Goal: Communication & Community: Answer question/provide support

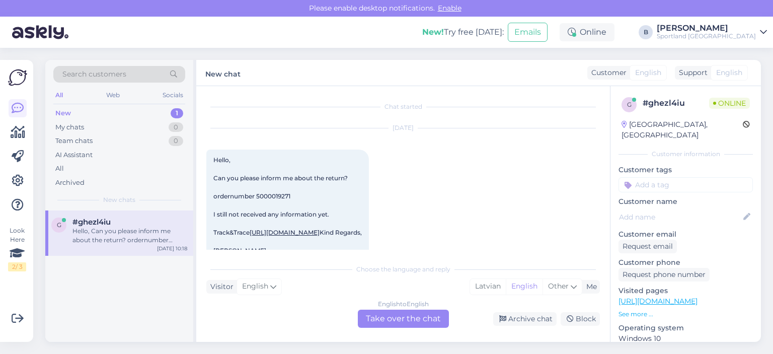
scroll to position [21, 0]
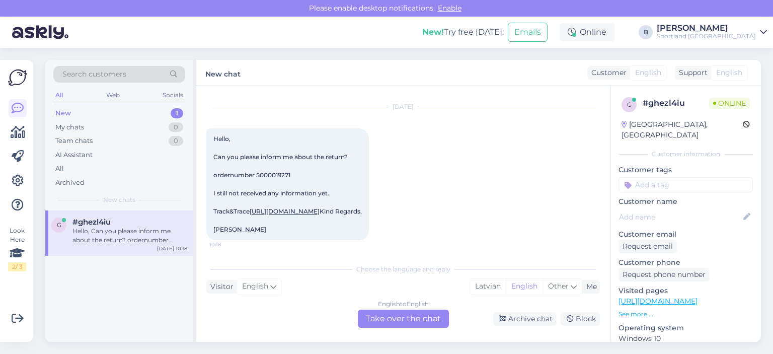
click at [277, 175] on span "Hello, Can you please inform me about the return? ordernumber 5000019271 I stil…" at bounding box center [287, 184] width 148 height 98
copy span "5000019271"
click at [320, 206] on link "[URL][DOMAIN_NAME]" at bounding box center [285, 210] width 70 height 8
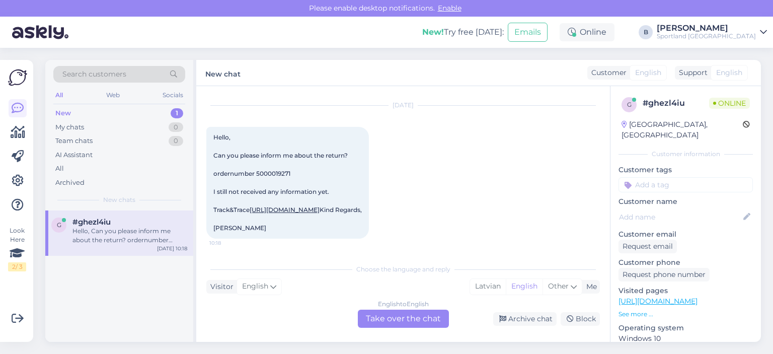
click at [396, 318] on div "English to English Take over the chat" at bounding box center [403, 318] width 91 height 18
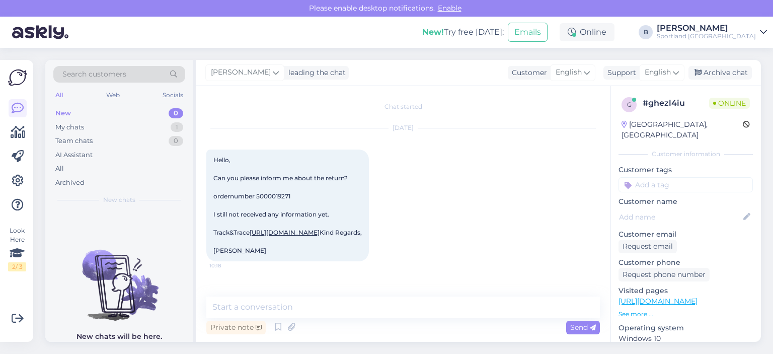
scroll to position [21, 0]
click at [364, 308] on textarea at bounding box center [402, 306] width 393 height 21
click at [668, 73] on span "English" at bounding box center [658, 72] width 26 height 11
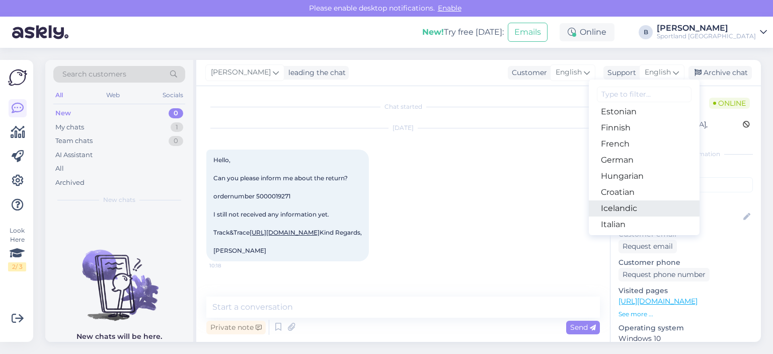
scroll to position [112, 0]
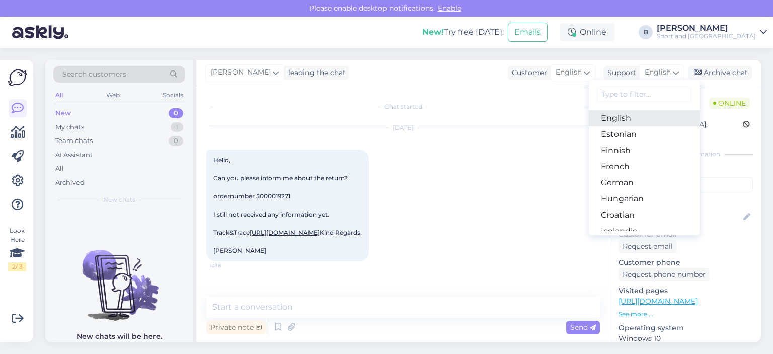
click at [610, 122] on link "English" at bounding box center [644, 118] width 111 height 16
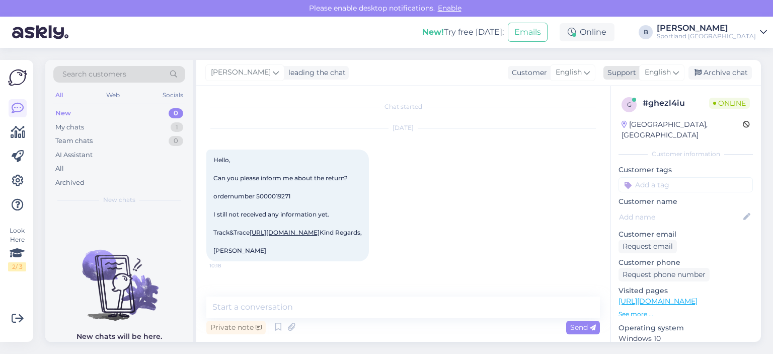
click at [656, 74] on span "English" at bounding box center [658, 72] width 26 height 11
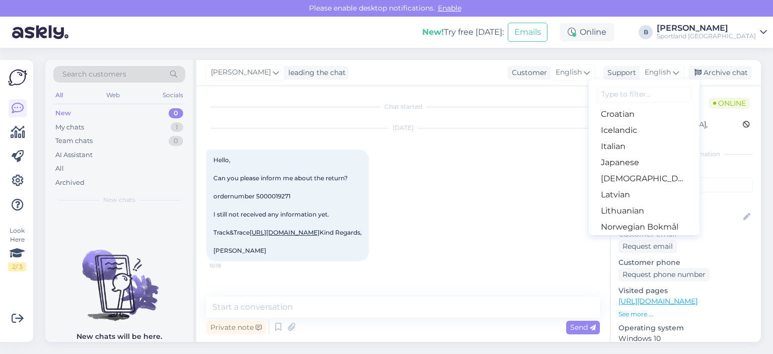
scroll to position [263, 0]
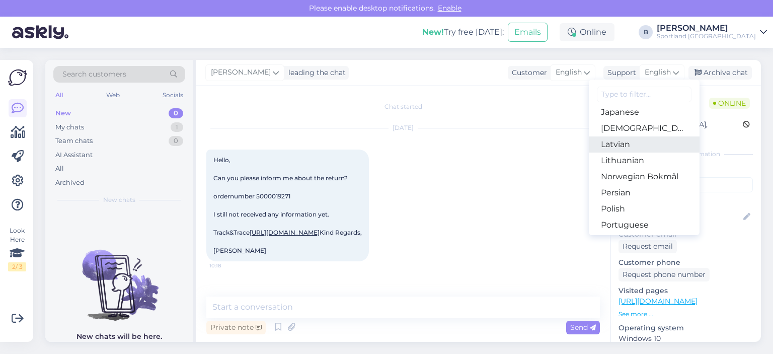
click at [622, 146] on link "Latvian" at bounding box center [644, 144] width 111 height 16
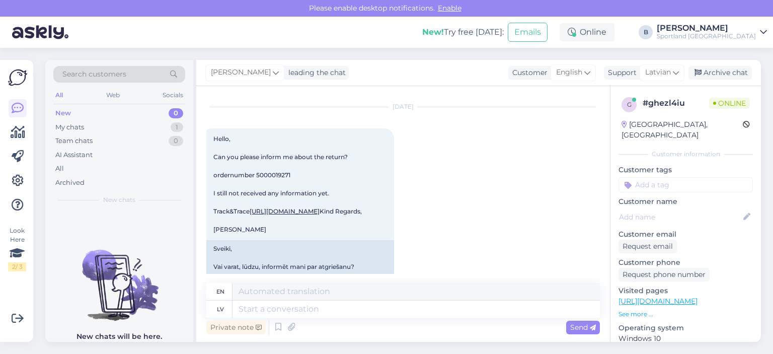
scroll to position [58, 0]
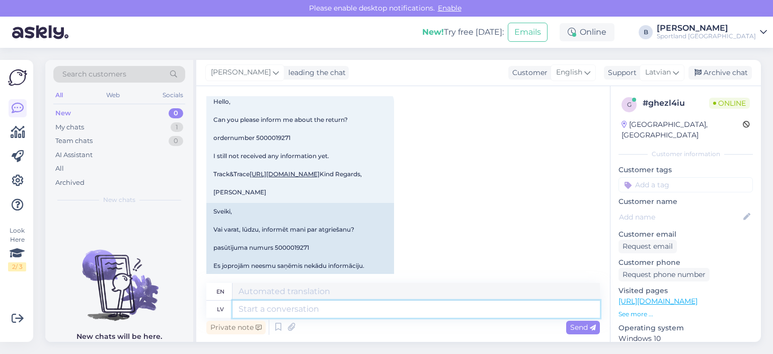
click at [333, 305] on textarea at bounding box center [415, 308] width 367 height 17
type textarea "Labdien,"
type textarea "Hello,"
type textarea "Labdien, vadoties pē"
type textarea "Hello, guided by"
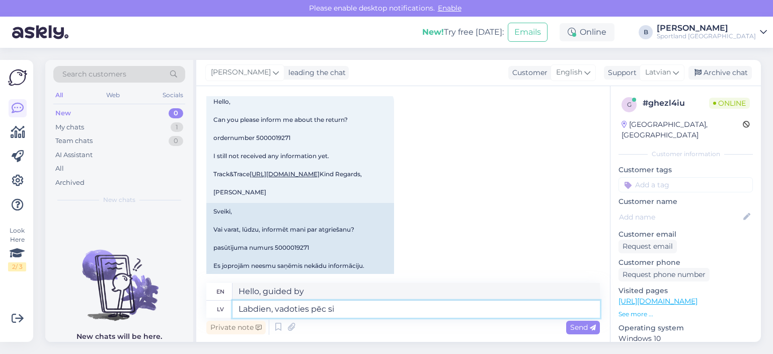
type textarea "Labdien, vadoties pēc sis"
type textarea "Hello, based on"
type textarea "Labdien, vadoties pēc sistēmā nor"
type textarea "Hello, following the system"
type textarea "Labdien, vadoties pēc sistēmā norādītās i"
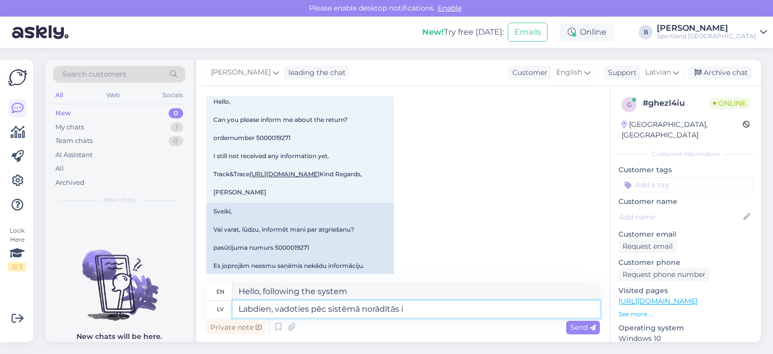
type textarea "Hello, based on the information provided in the system"
type textarea "Labdien, vadoties pēc sistēmā norādītās informācijas, esam"
type textarea "Hello, based on the information provided in the system,"
type textarea "Labdien, vadoties pēc sistēmā norādītās informācijas, esam saņē"
type textarea "Hello, based on the information provided in the system, we are"
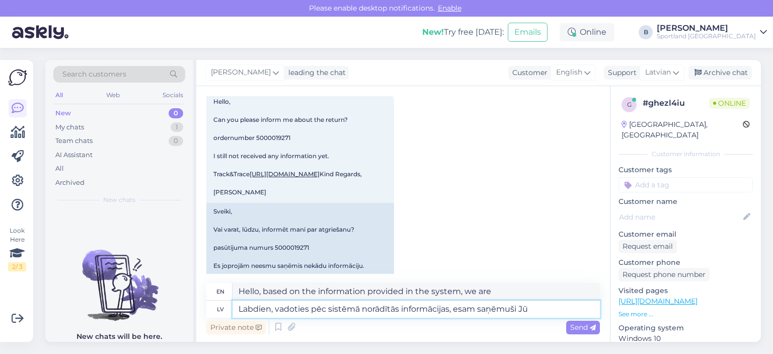
type textarea "Labdien, vadoties pēc sistēmā norādītās informācijas, esam saņēmuši Jūs"
type textarea "Hello, based on the information provided in the system, we have received"
type textarea "Labdien, vadoties pēc sistēmā norādītās informācijas, esam saņēmuši Jūsu a"
type textarea "Hello, based on the information provided in the system, we have received your"
type textarea "Labdien, vadoties pēc sistēmā norādītās informācijas, esam saņēmuši Jūsu atgrie…"
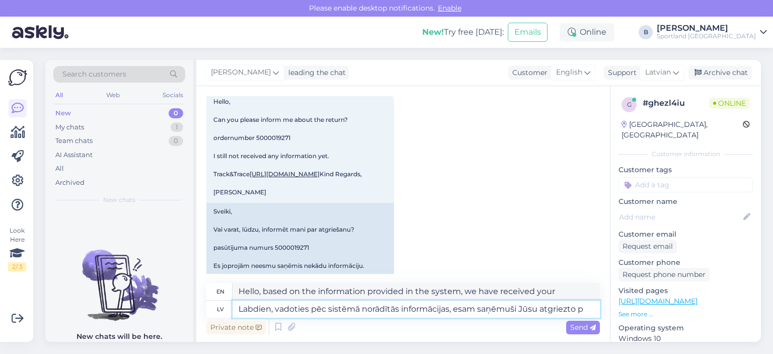
type textarea "Hello, based on the information provided in the system, we have received your r…"
type textarea "Labdien, vadoties pēc sistēmā norādītās informācijas, esam saņēmuši Jūsu atgrie…"
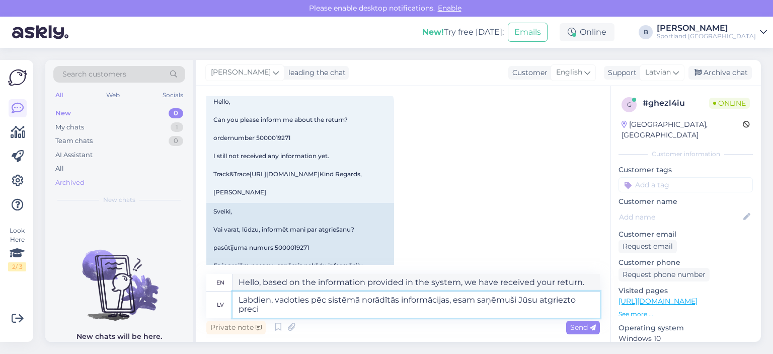
type textarea "Hello, based on the information provided in the system, we have received your r…"
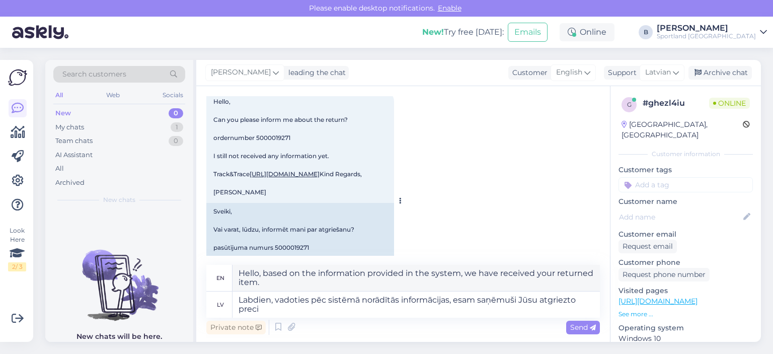
click at [264, 178] on link "[URL][DOMAIN_NAME]" at bounding box center [285, 174] width 70 height 8
click at [278, 310] on textarea "Labdien, vadoties pēc sistēmā norādītās informācijas, esam saņēmuši Jūsu atgrie…" at bounding box center [415, 304] width 367 height 26
type textarea "Labdien, vadoties pēc sistēmā norādītās informācijas, esam saņēmuši Jūsu atgrie…"
type textarea "Hello, based on the information provided in the system, we have received your r…"
type textarea "Labdien, vadoties pēc sistēmā norādītās informācijas, esam saņēmuši Jūsu atgrie…"
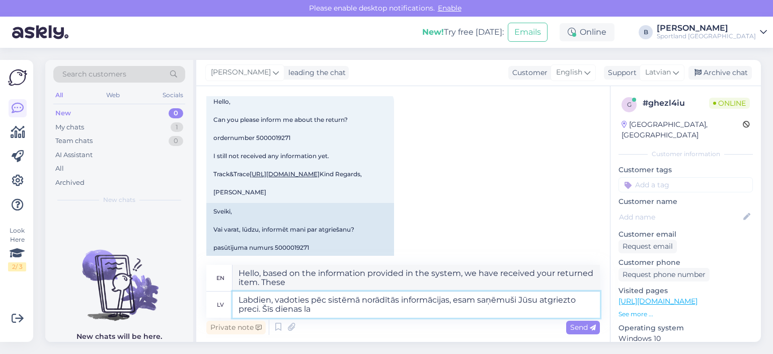
type textarea "Hello, based on the information provided in the system, we have received your r…"
type textarea "Labdien, vadoties pēc sistēmā norādītās informācijas, esam saņēmuši Jūsu atgrie…"
type textarea "Hello, based on the information provided in the system, we have received your r…"
type textarea "Labdien, vadoties pēc sistēmā norādītās informācijas, esam saņēmuši Jūsu atgrie…"
type textarea "Hello, based on the information provided in the system, we have received your r…"
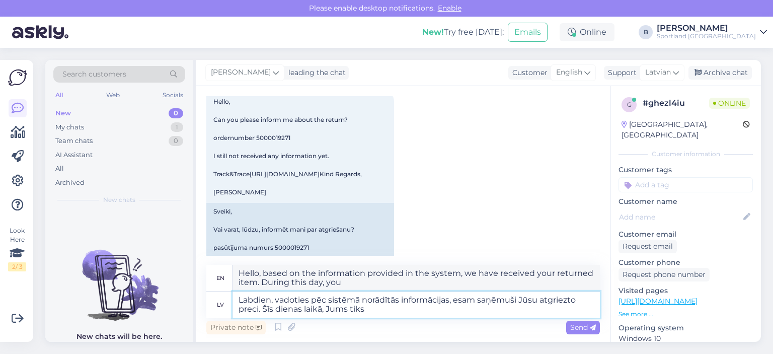
type textarea "Labdien, vadoties pēc sistēmā norādītās informācijas, esam saņēmuši Jūsu atgrie…"
type textarea "Hello, based on the information provided in the system, we have received your r…"
type textarea "Labdien, vadoties pēc sistēmā norādītās informācijas, esam saņēmuši Jūsu atgrie…"
type textarea "Hello, based on the information provided in the system, we have received your r…"
type textarea "Labdien, vadoties pēc sistēmā norādītās informācijas, esam saņēmuši Jūsu atgrie…"
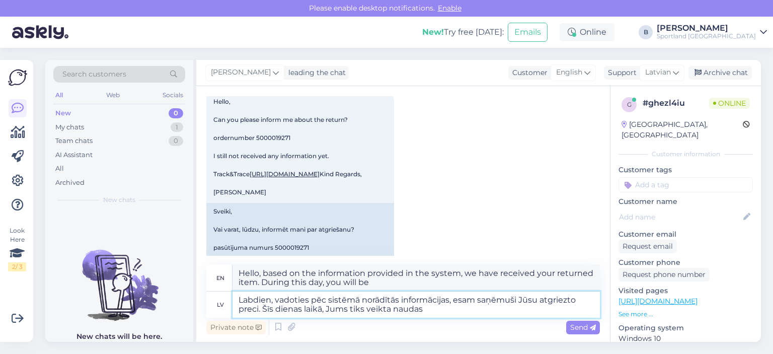
type textarea "Hello, based on the information provided in the system, we have received your r…"
type textarea "Labdien, vadoties pēc sistēmā norādītās informācijas, esam saņēmuši Jūsu atgrie…"
type textarea "Hello, based on the information provided in the system, we have received your r…"
click at [531, 309] on textarea "Labdien, vadoties pēc sistēmā norādītās informācijas, esam saņēmuši Jūsu atgrie…" at bounding box center [415, 304] width 367 height 26
type textarea "Labdien, vadoties pēc sistēmā norādītās informācijas, esam saņēmuši Jūsu atgrie…"
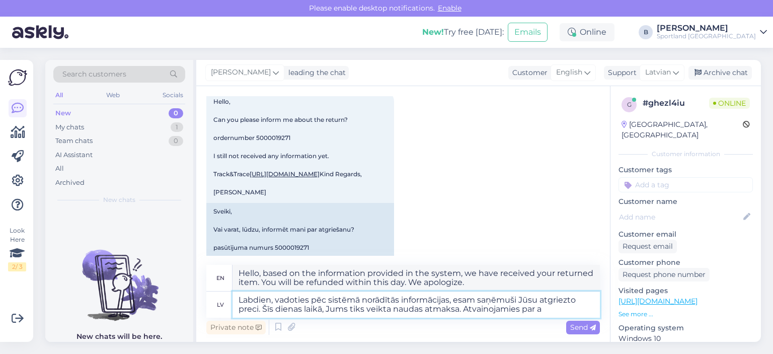
type textarea "Hello, based on the information provided in the system, we have received your r…"
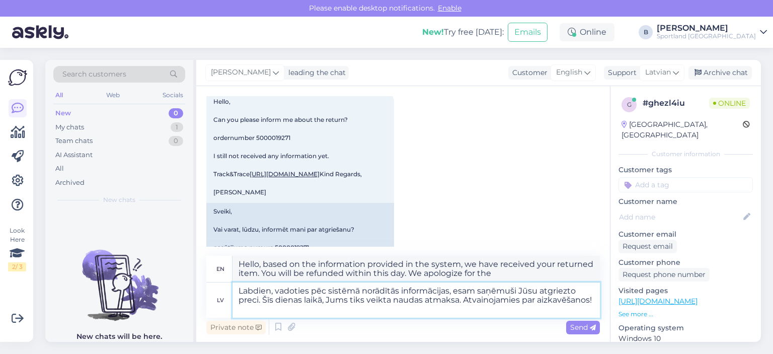
type textarea "Labdien, vadoties pēc sistēmā norādītās informācijas, esam saņēmuši Jūsu atgrie…"
type textarea "Hello, based on the information provided in the system, we have received your r…"
type textarea "Labdien, vadoties pēc sistēmā norādītās informācijas, esam saņēmuši Jūsu atgrie…"
click at [578, 323] on div "Send" at bounding box center [583, 328] width 34 height 14
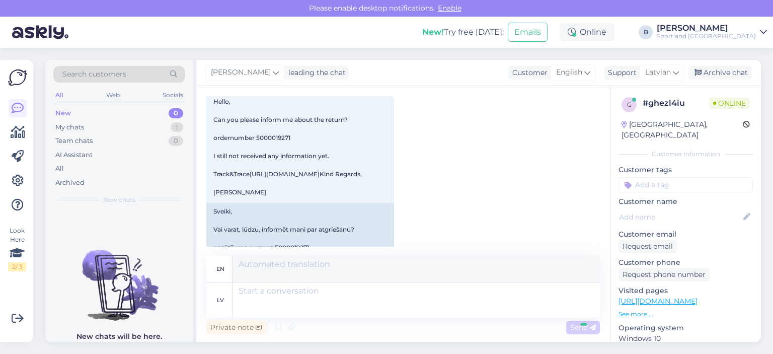
scroll to position [275, 0]
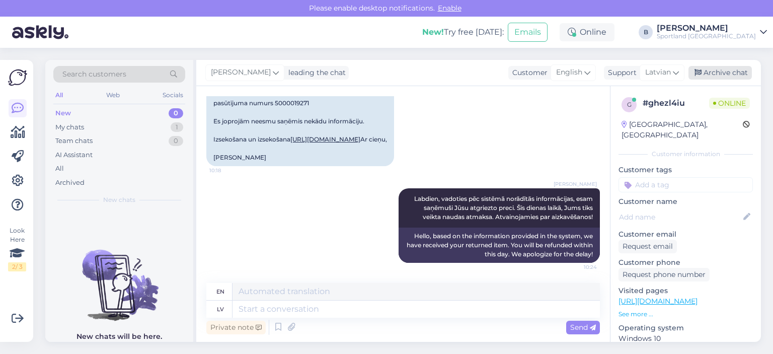
click at [706, 76] on div "Archive chat" at bounding box center [719, 73] width 63 height 14
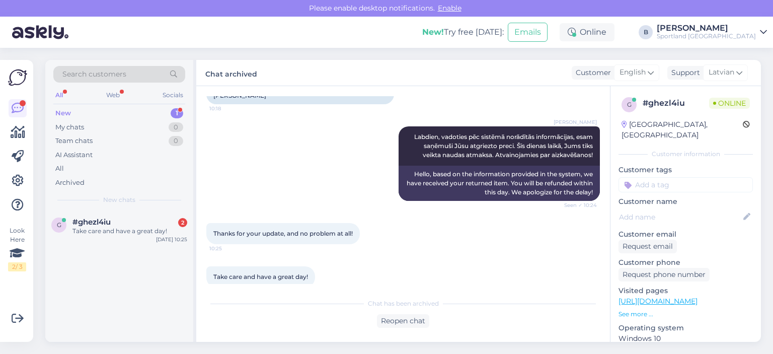
scroll to position [351, 0]
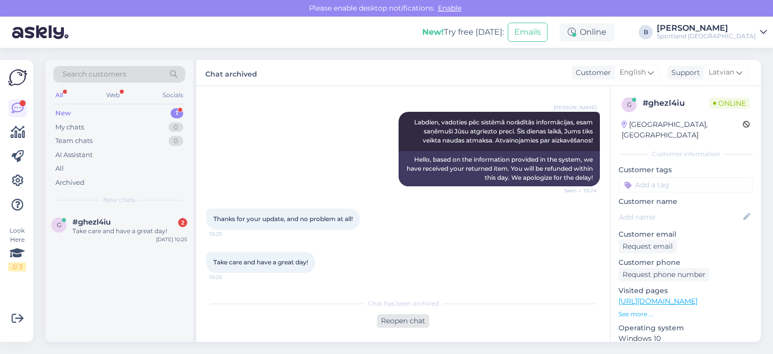
click at [403, 315] on div "Reopen chat" at bounding box center [403, 321] width 52 height 14
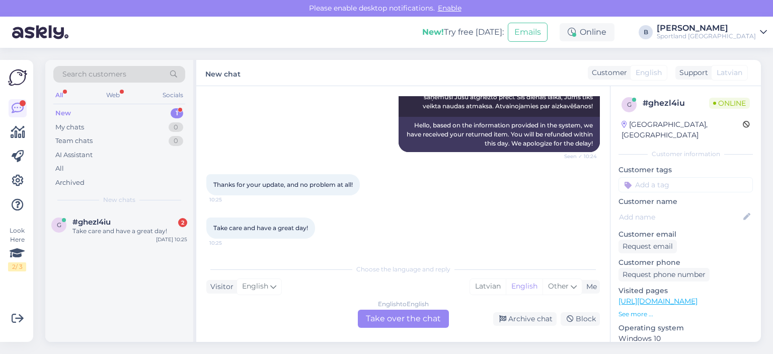
click at [388, 315] on div "English to English Take over the chat" at bounding box center [403, 318] width 91 height 18
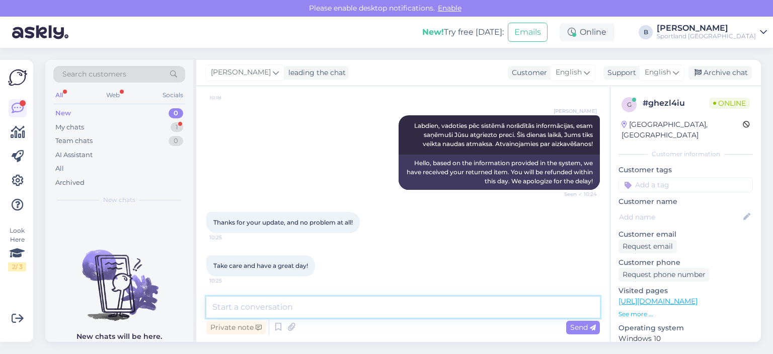
click at [433, 303] on textarea at bounding box center [402, 306] width 393 height 21
click at [663, 73] on span "English" at bounding box center [658, 72] width 26 height 11
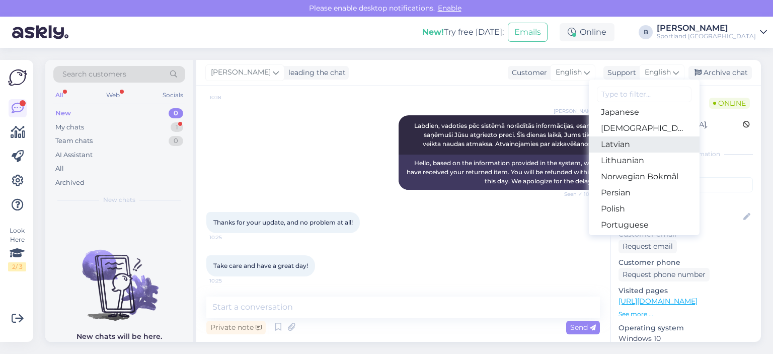
click at [626, 148] on link "Latvian" at bounding box center [644, 144] width 111 height 16
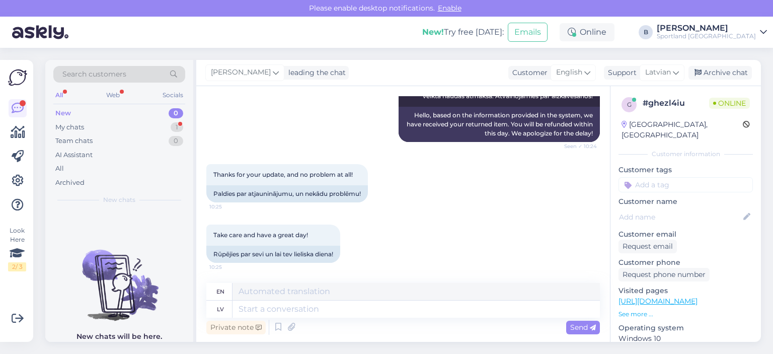
scroll to position [362, 0]
click at [350, 307] on textarea at bounding box center [415, 308] width 367 height 17
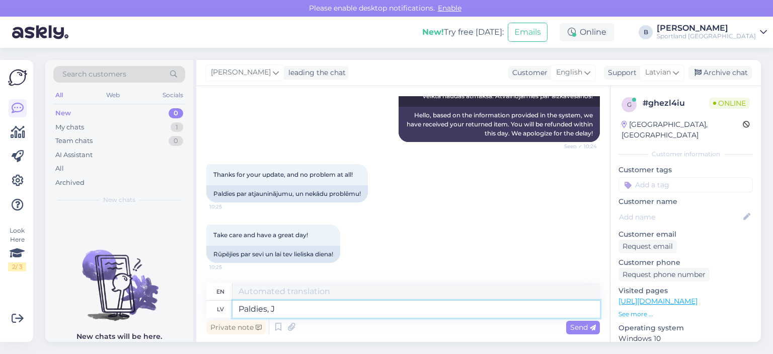
type textarea "Paldies, Ju"
type textarea "Thank you,"
type textarea "Paldies, Jums a"
type textarea "Thank you."
type textarea "Paldies, Jums arī jau"
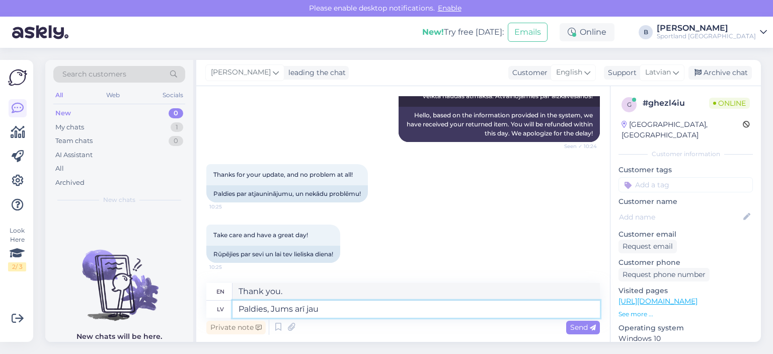
type textarea "Thank you, you too"
type textarea "Paldies, Jums arī jauku d"
type textarea "Thank you, nice to you too"
type textarea "Paldies, Jums arī jauku dienu! :"
type textarea "Thank you, have a nice day too!"
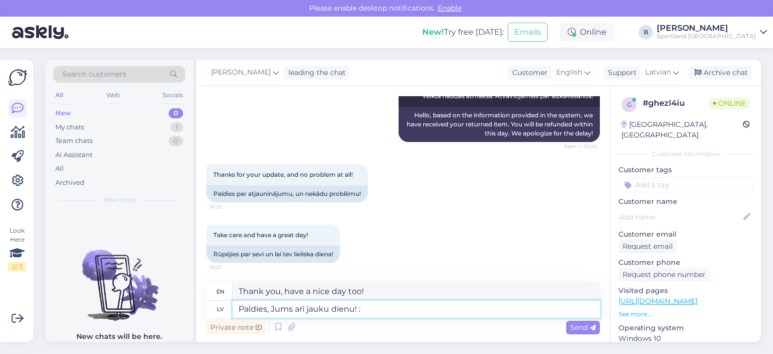
type textarea "Paldies, Jums arī jauku dienu! :)"
type textarea "Thank you, have a nice day too! :)"
type textarea "Paldies, Jums arī jauku dienu! :)"
click at [578, 326] on span "Send" at bounding box center [583, 327] width 26 height 9
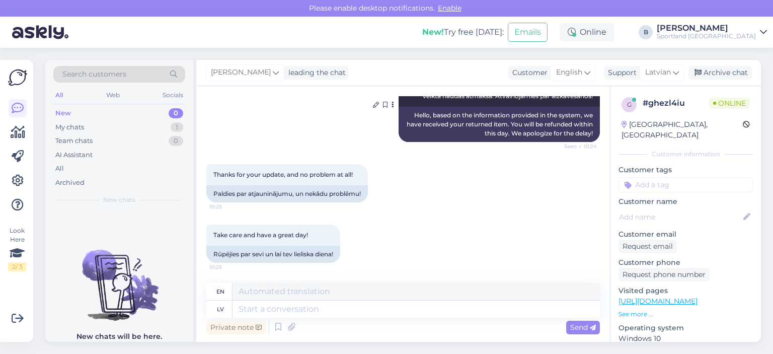
scroll to position [456, 0]
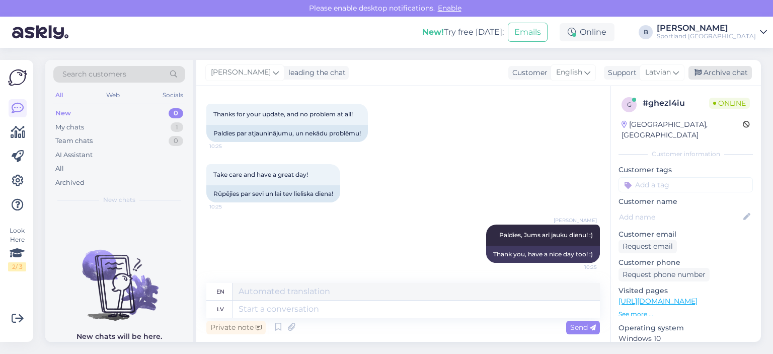
click at [715, 74] on div "Archive chat" at bounding box center [719, 73] width 63 height 14
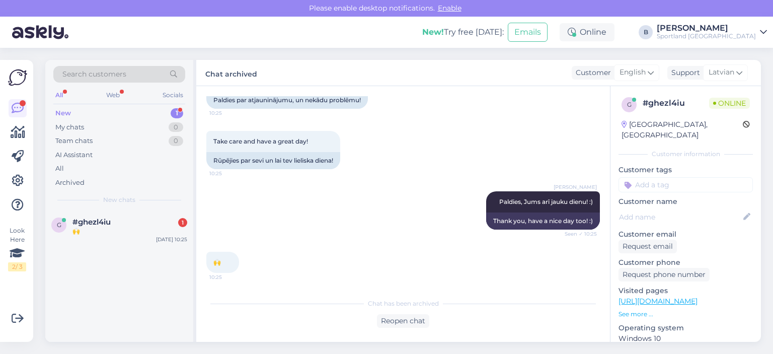
scroll to position [489, 0]
click at [392, 321] on div "Reopen chat" at bounding box center [403, 321] width 52 height 14
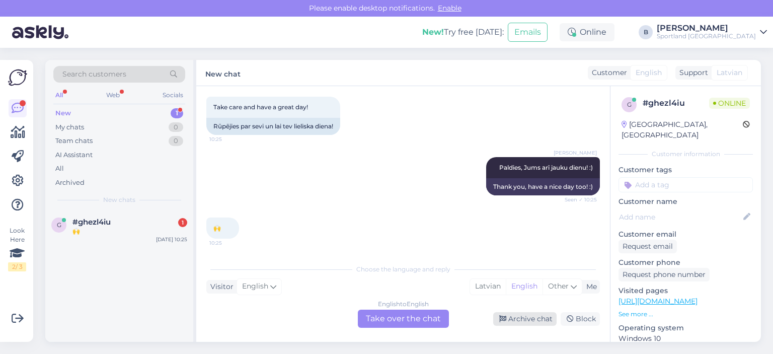
click at [528, 324] on div "Archive chat" at bounding box center [524, 319] width 63 height 14
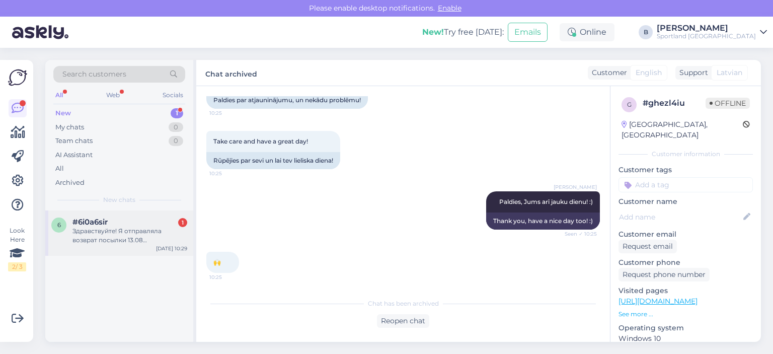
click at [153, 230] on div "Здравствуйте! Я отправляла возврат посылки 13.08 CC811559543EE через пакомат om…" at bounding box center [129, 235] width 115 height 18
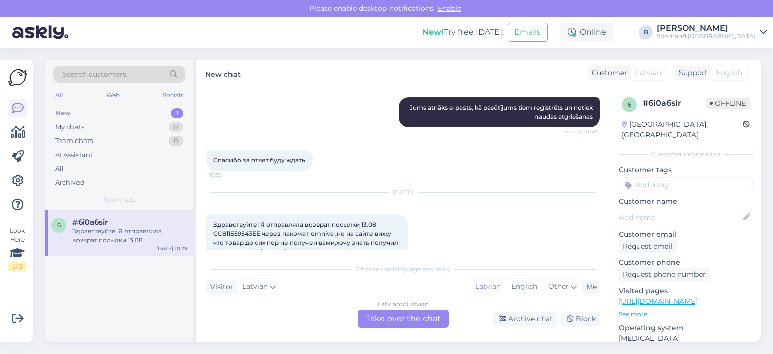
scroll to position [319, 0]
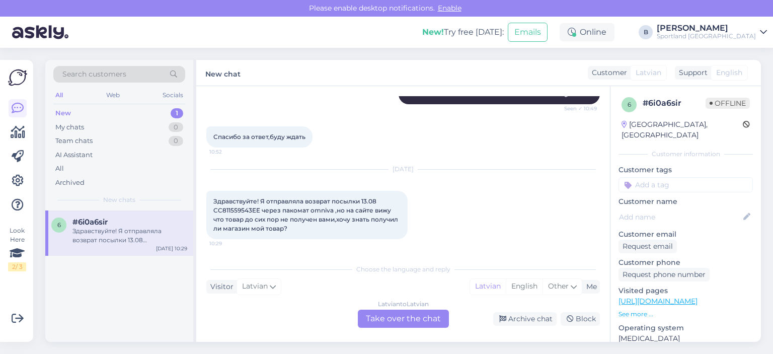
click at [418, 319] on div "Latvian to Latvian Take over the chat" at bounding box center [403, 318] width 91 height 18
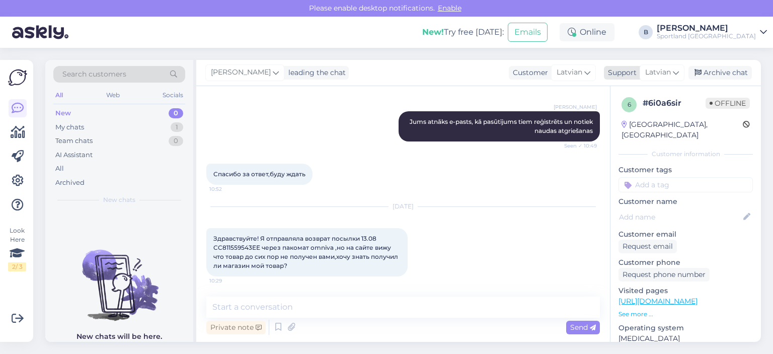
click at [660, 70] on span "Latvian" at bounding box center [658, 72] width 26 height 11
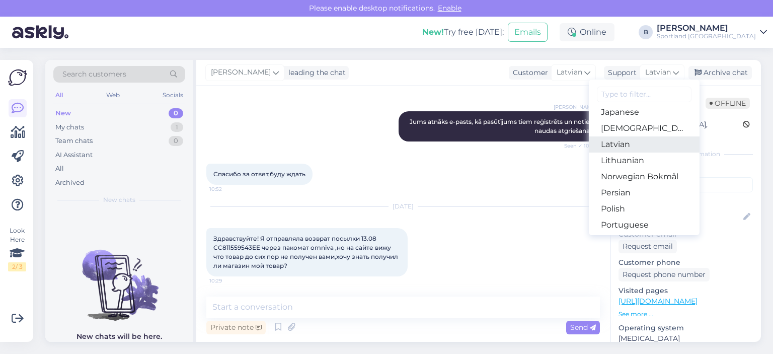
click at [632, 145] on link "Latvian" at bounding box center [644, 144] width 111 height 16
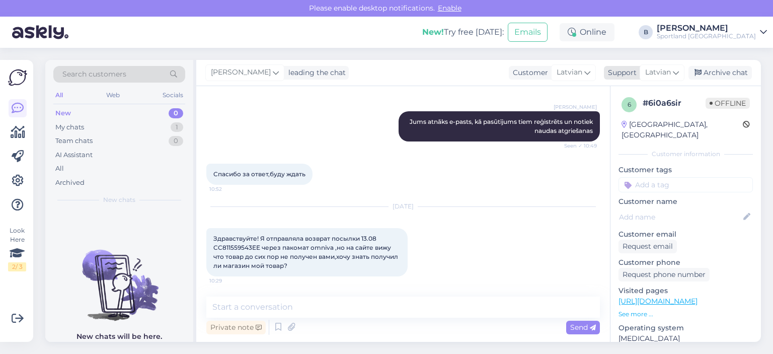
click at [654, 72] on span "Latvian" at bounding box center [658, 72] width 26 height 11
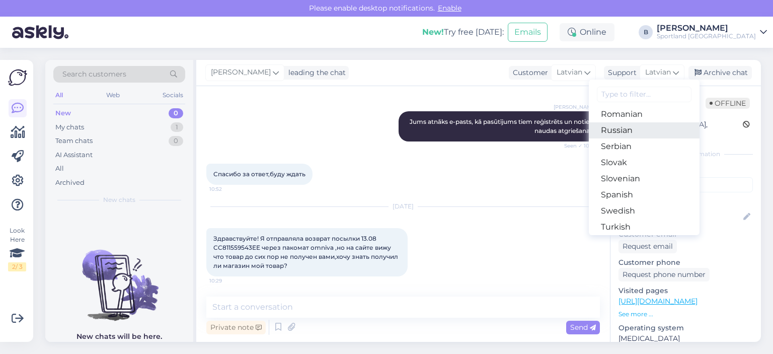
scroll to position [413, 0]
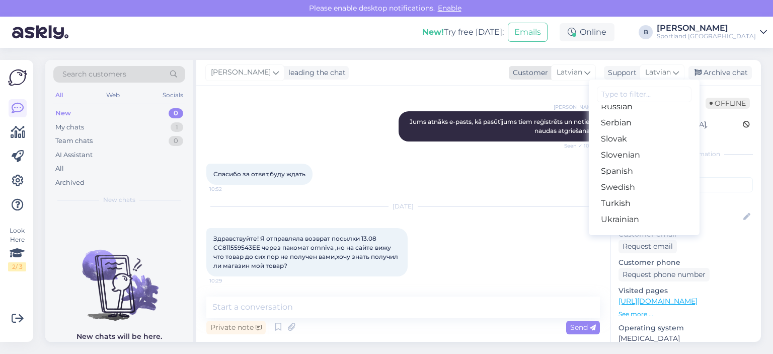
click at [562, 70] on span "Latvian" at bounding box center [570, 72] width 26 height 11
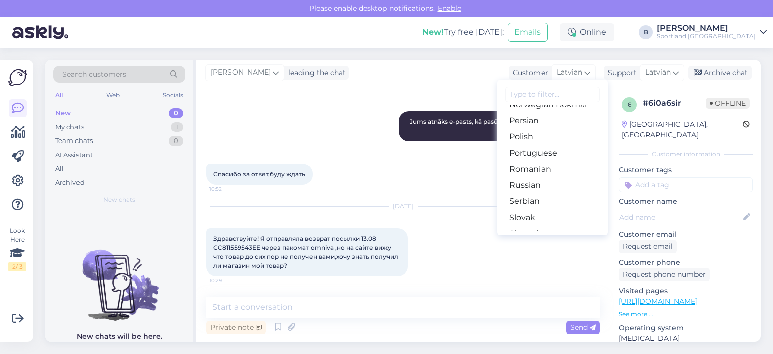
scroll to position [352, 0]
click at [536, 170] on link "Russian" at bounding box center [552, 168] width 111 height 16
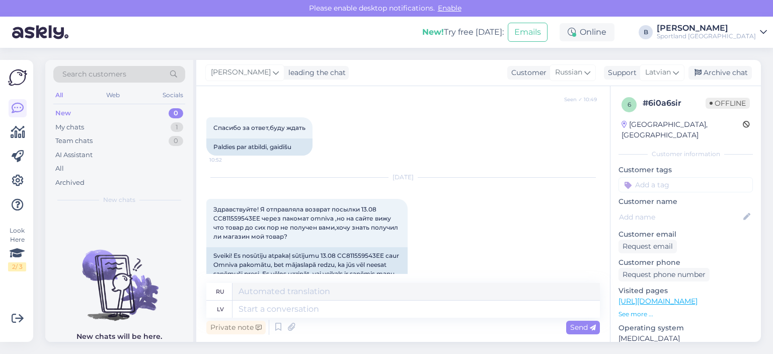
click at [506, 220] on div "[DATE] Здравствуйте! Я отправляла возврат посылки 13.08 CC811559543EE через пак…" at bounding box center [402, 235] width 393 height 136
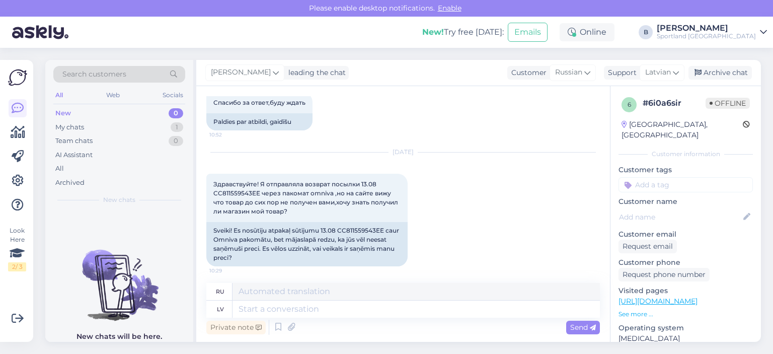
scroll to position [382, 0]
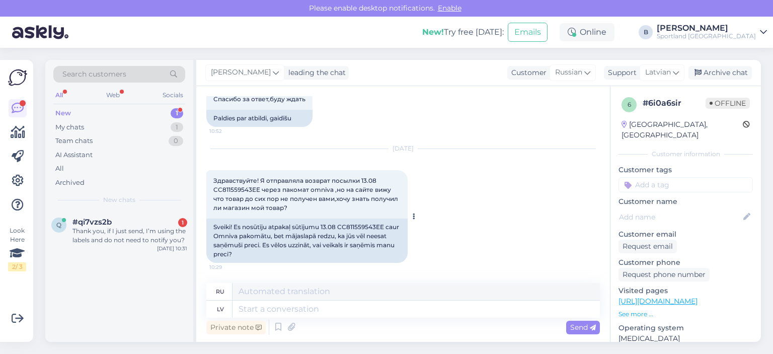
click at [357, 228] on div "Sveiki! Es nosūtīju atpakaļ sūtījumu 13.08 CC811559543EE caur Omniva pakomātu, …" at bounding box center [306, 240] width 201 height 44
copy div "CC811559543EE"
click at [653, 67] on span "Latvian" at bounding box center [658, 72] width 26 height 11
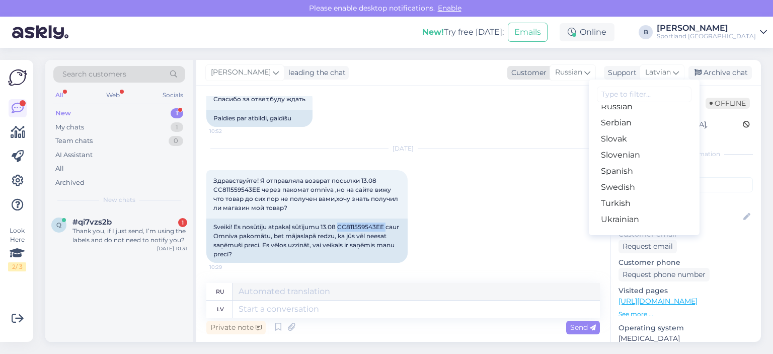
click at [571, 70] on span "Russian" at bounding box center [568, 72] width 27 height 11
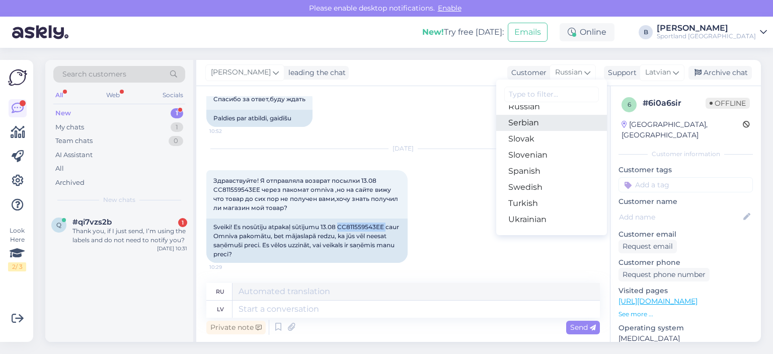
scroll to position [263, 0]
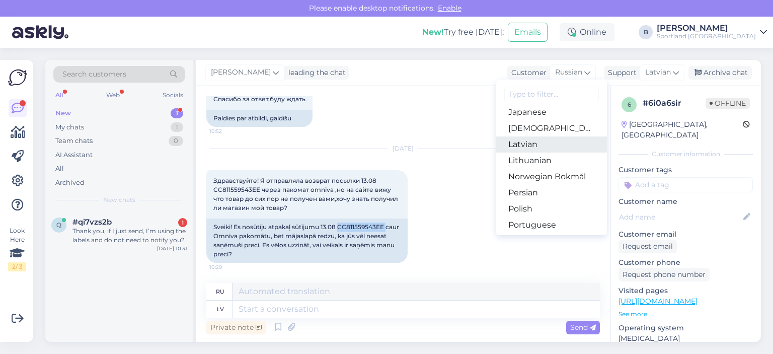
click at [529, 148] on link "Latvian" at bounding box center [551, 144] width 111 height 16
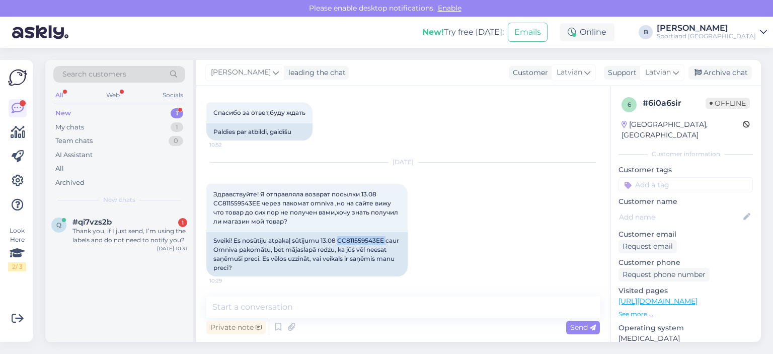
scroll to position [369, 0]
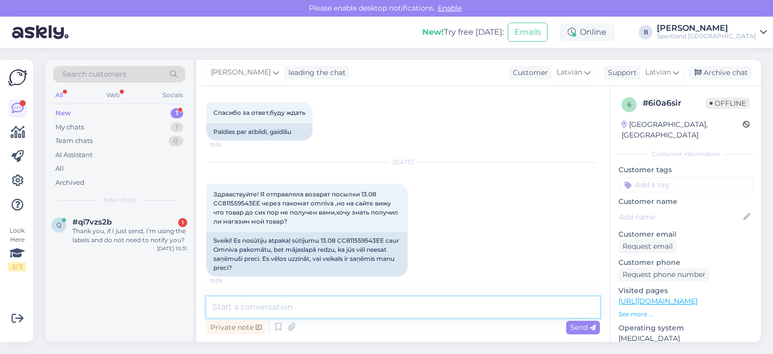
click at [347, 312] on textarea at bounding box center [402, 306] width 393 height 21
type textarea "Sveiki, kāds ir pasūtījuma numurS?"
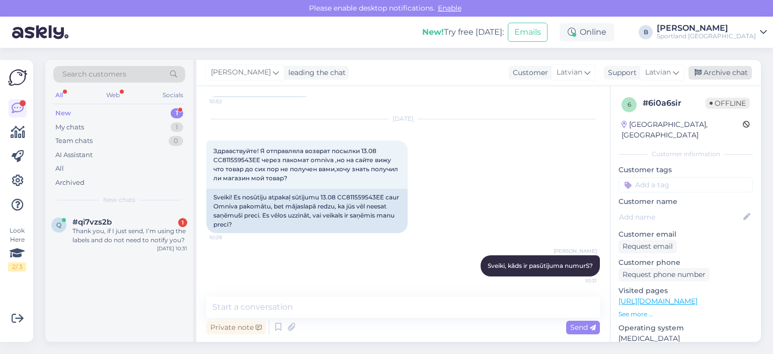
click at [723, 70] on div "Archive chat" at bounding box center [719, 73] width 63 height 14
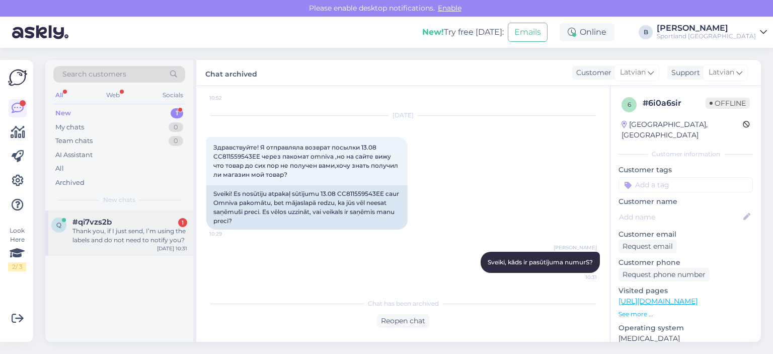
click at [126, 233] on div "Thank you, if I just send, I’m using the labels and do not need to notify you?" at bounding box center [129, 235] width 115 height 18
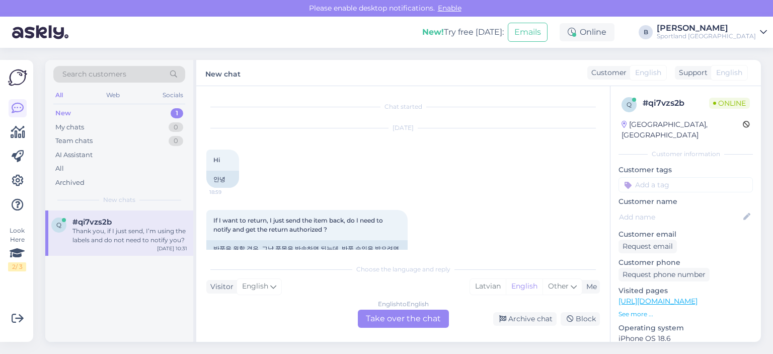
scroll to position [197, 0]
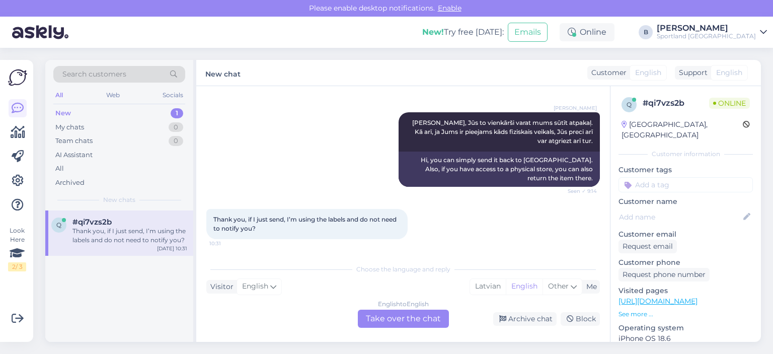
click at [417, 313] on div "English to English Take over the chat" at bounding box center [403, 318] width 91 height 18
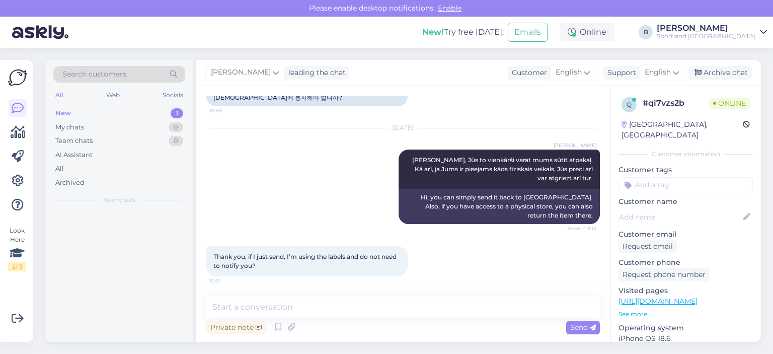
scroll to position [160, 0]
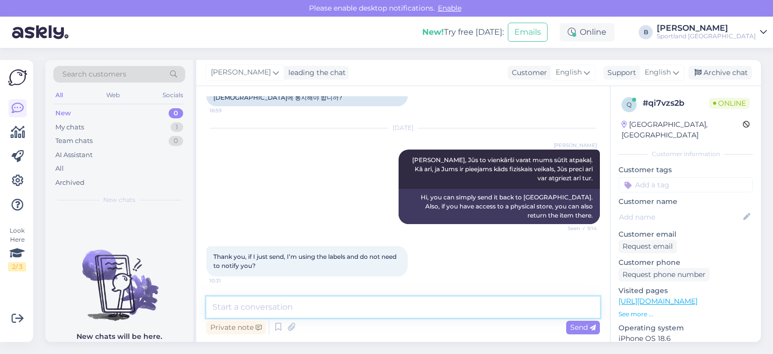
click at [344, 307] on textarea at bounding box center [402, 306] width 393 height 21
click at [658, 72] on span "English" at bounding box center [658, 72] width 26 height 11
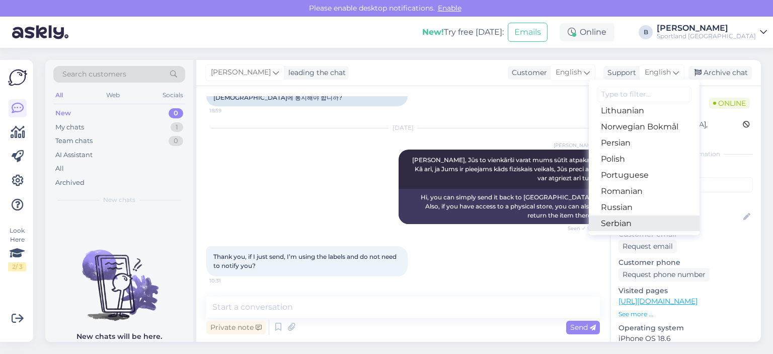
scroll to position [262, 0]
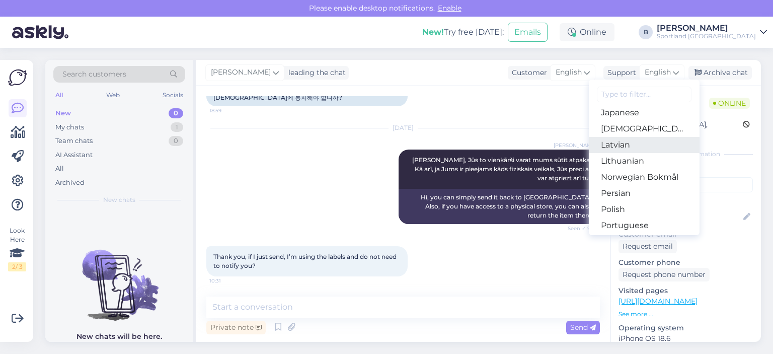
click at [625, 145] on link "Latvian" at bounding box center [644, 145] width 111 height 16
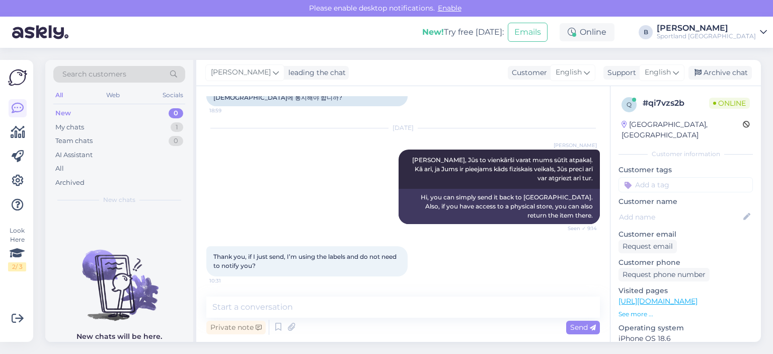
scroll to position [197, 0]
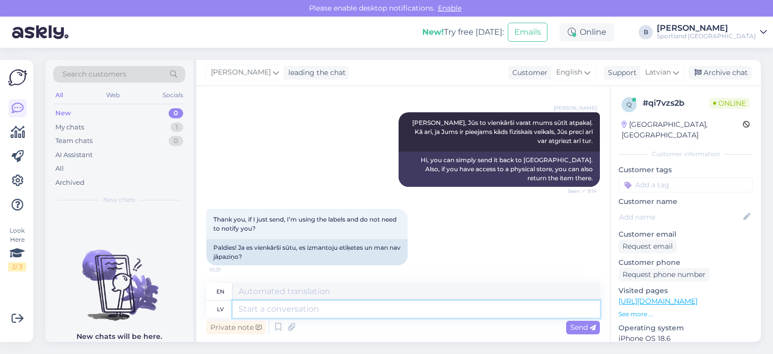
click at [352, 305] on textarea at bounding box center [415, 308] width 367 height 17
type textarea "Jā,t"
type textarea "Yes, yes."
type textarea "Jā, ti"
type textarea "Yes,"
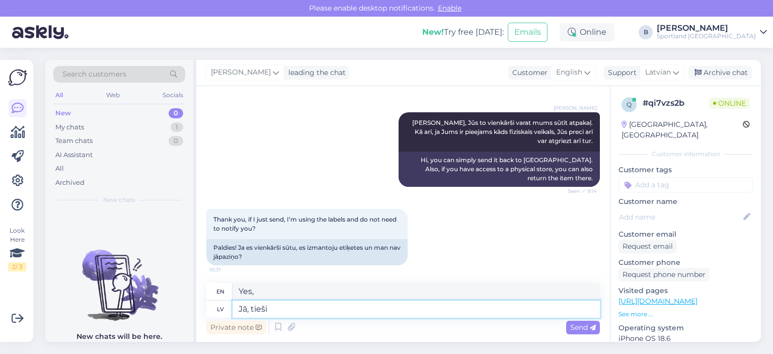
type textarea "Jā, tieši t"
type textarea "Yes, exactly."
type textarea "Jā, tieši tā."
click at [579, 326] on span "Send" at bounding box center [583, 327] width 26 height 9
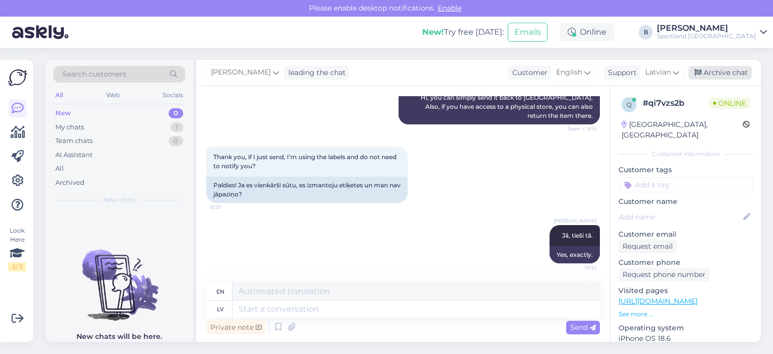
click at [726, 66] on div "Archive chat" at bounding box center [719, 73] width 63 height 14
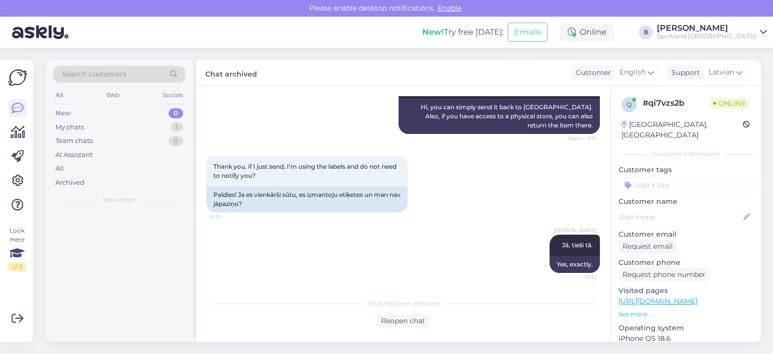
scroll to position [250, 0]
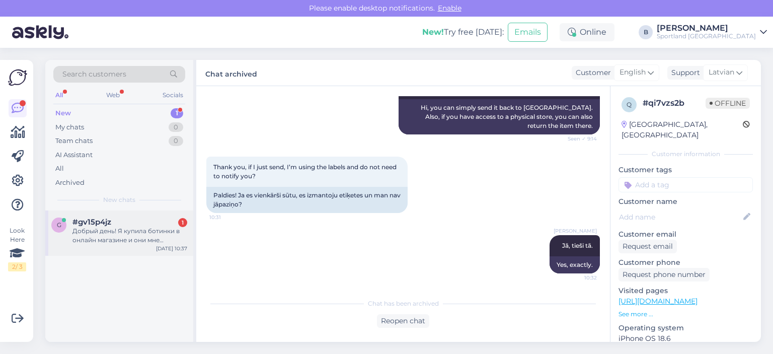
click at [129, 240] on div "Добрый день! Я купила ботинки в онлайн магазине и они мне большие ! В течении к…" at bounding box center [129, 235] width 115 height 18
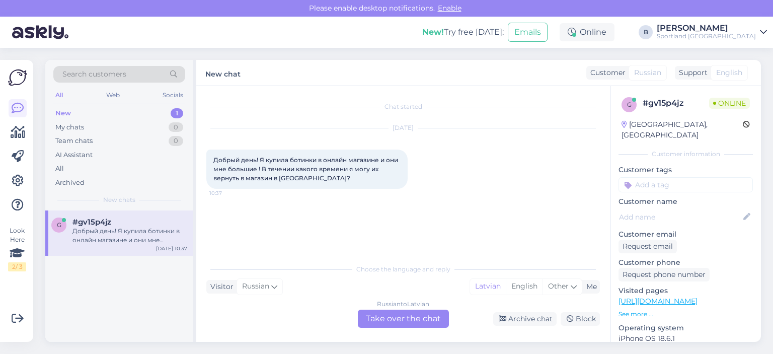
click at [399, 313] on div "Russian to Latvian Take over the chat" at bounding box center [403, 318] width 91 height 18
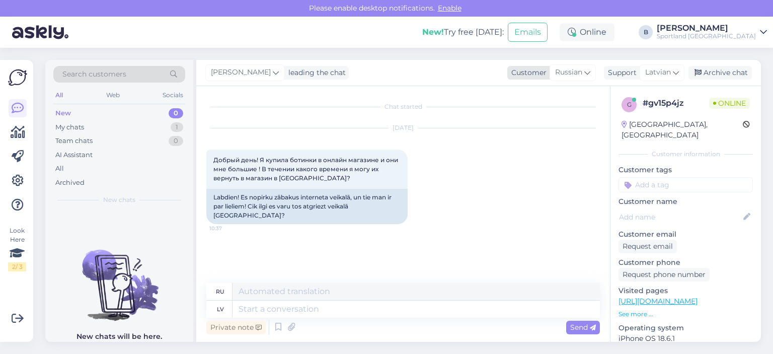
click at [570, 72] on span "Russian" at bounding box center [568, 72] width 27 height 11
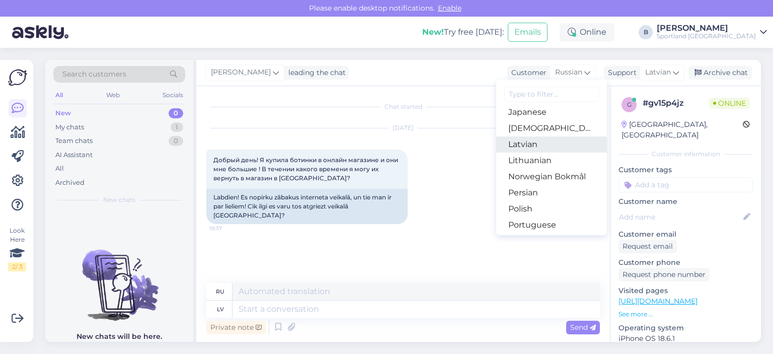
click at [537, 146] on link "Latvian" at bounding box center [551, 144] width 111 height 16
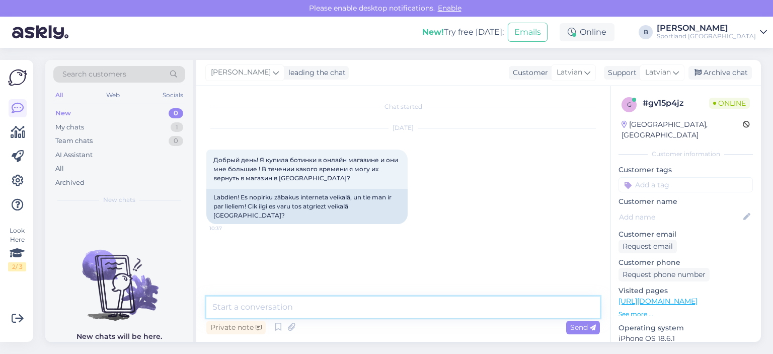
click at [383, 309] on textarea at bounding box center [402, 306] width 393 height 21
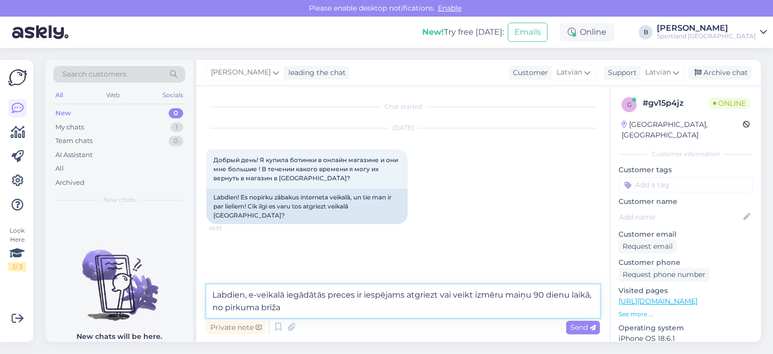
type textarea "Labdien, e-veikalā iegādātās preces ir iespējams atgriezt vai veikt izmēru maiņ…"
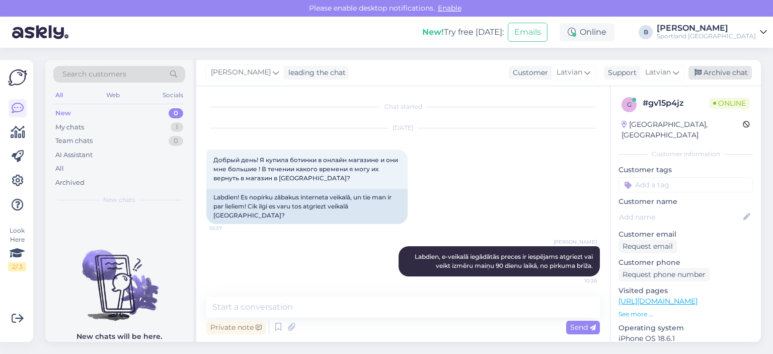
click at [733, 76] on div "Archive chat" at bounding box center [719, 73] width 63 height 14
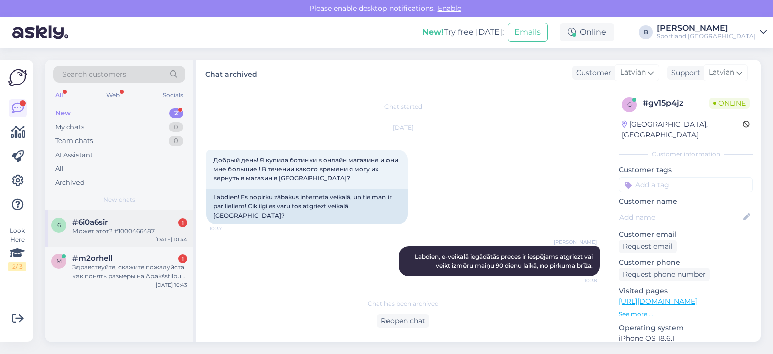
click at [123, 229] on div "Может этот? #1000466487" at bounding box center [129, 230] width 115 height 9
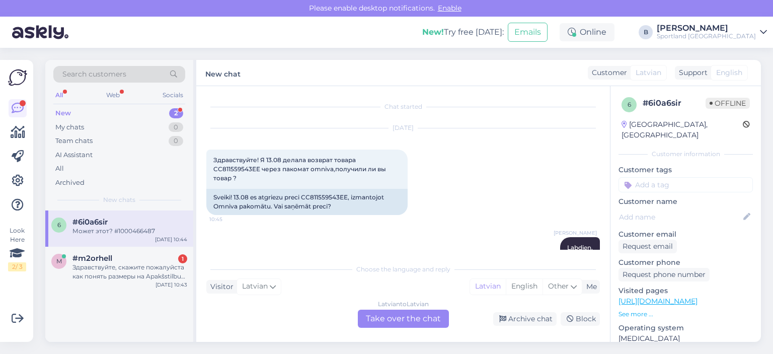
scroll to position [493, 0]
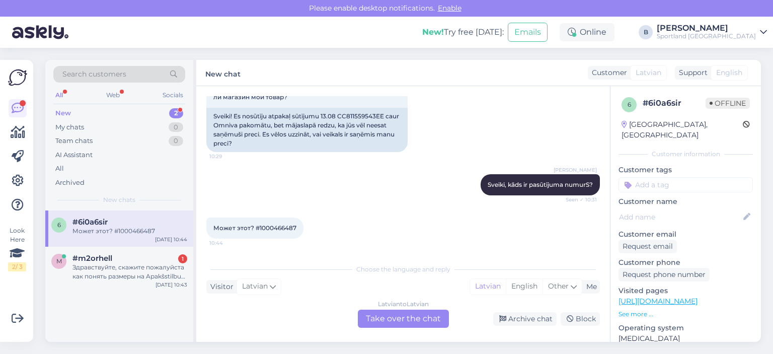
click at [288, 225] on span "Может этот? #1000466487" at bounding box center [254, 228] width 83 height 8
copy div "1000466487 10:44"
click at [395, 322] on div "Latvian to Latvian Take over the chat" at bounding box center [403, 318] width 91 height 18
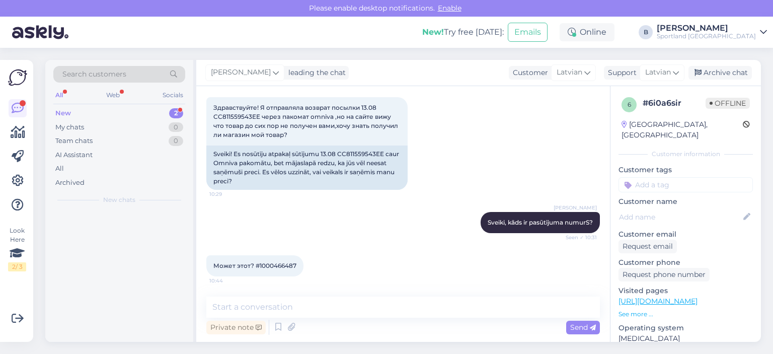
scroll to position [456, 0]
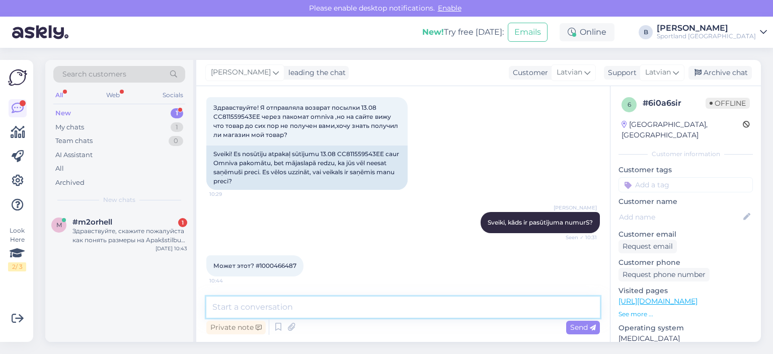
click at [341, 301] on textarea at bounding box center [402, 306] width 393 height 21
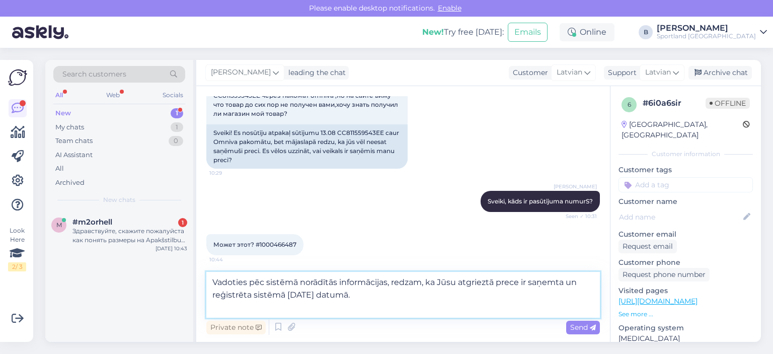
scroll to position [481, 0]
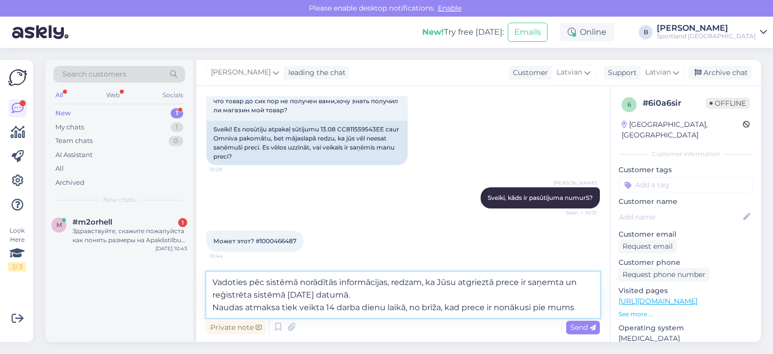
type textarea "Vadoties pēc sistēmā norādītās informācijas, redzam, ka Jūsu atgrieztā prece ir…"
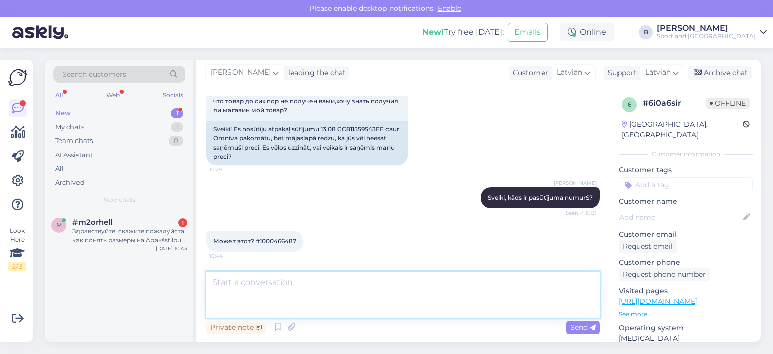
scroll to position [535, 0]
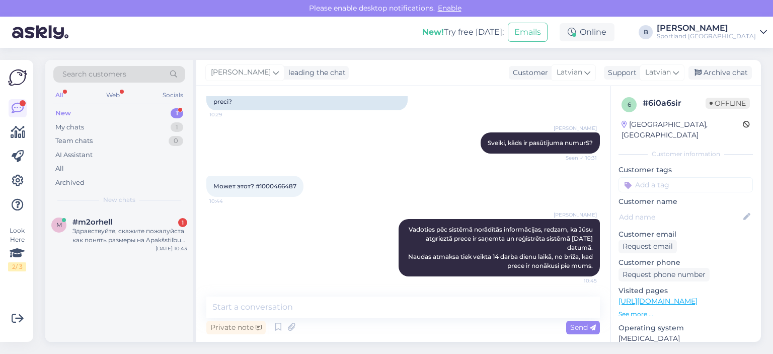
click at [728, 80] on div "[PERSON_NAME] leading the chat Customer Latvian Arabic Belarusian Bulgarian Chi…" at bounding box center [478, 73] width 565 height 26
click at [728, 72] on div "Archive chat" at bounding box center [719, 73] width 63 height 14
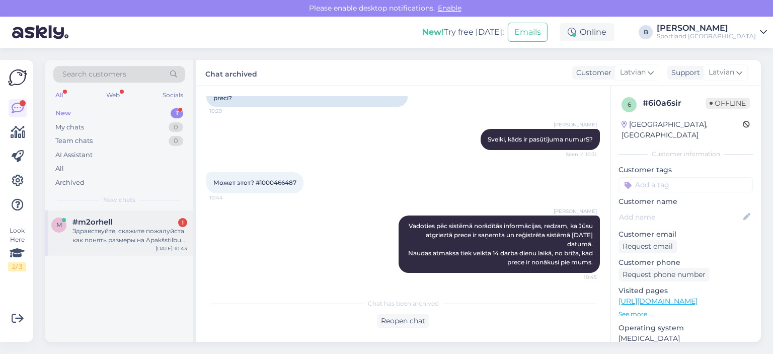
click at [111, 239] on div "Здравствуйте, скажите пожалуйста как понять размеры на Apakšstilbu aizsargi?" at bounding box center [129, 235] width 115 height 18
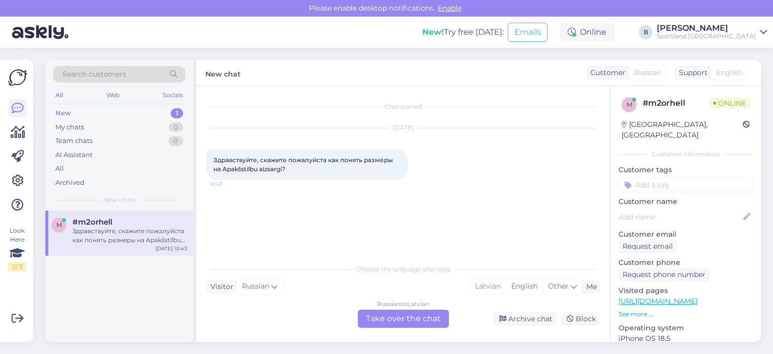
click at [395, 315] on div "Russian to Latvian Take over the chat" at bounding box center [403, 318] width 91 height 18
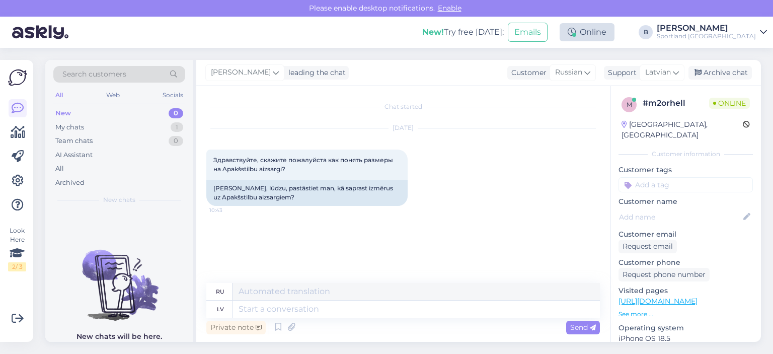
click at [614, 34] on div "Online" at bounding box center [587, 32] width 55 height 18
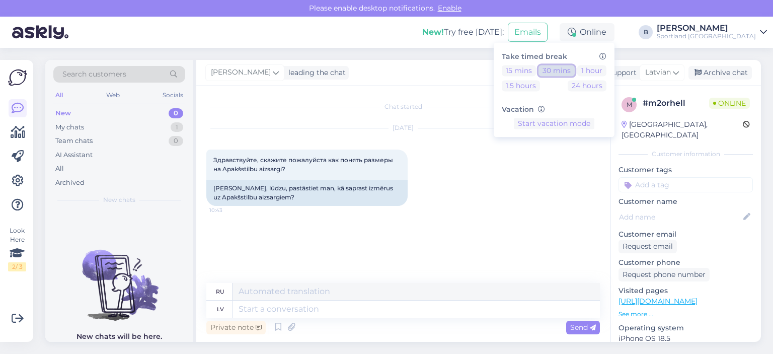
click at [575, 69] on button "30 mins" at bounding box center [556, 70] width 36 height 11
click at [673, 72] on icon at bounding box center [676, 72] width 6 height 11
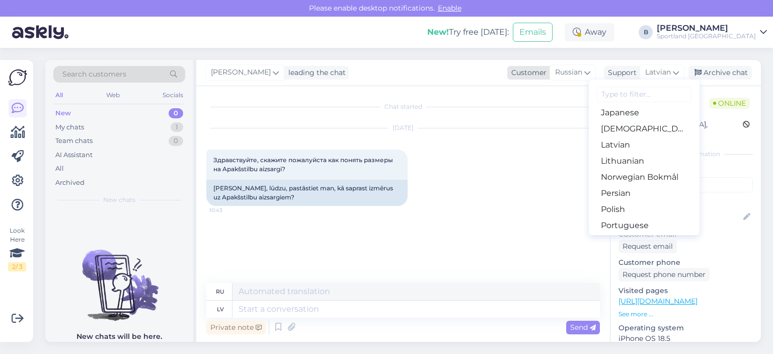
click at [547, 67] on div "Customer Russian" at bounding box center [551, 73] width 89 height 14
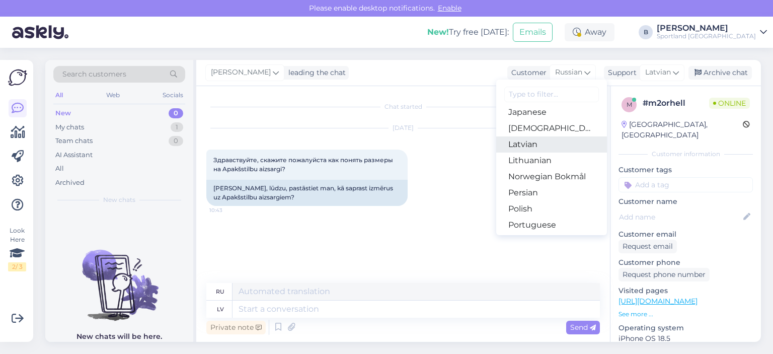
click at [549, 140] on link "Latvian" at bounding box center [551, 144] width 111 height 16
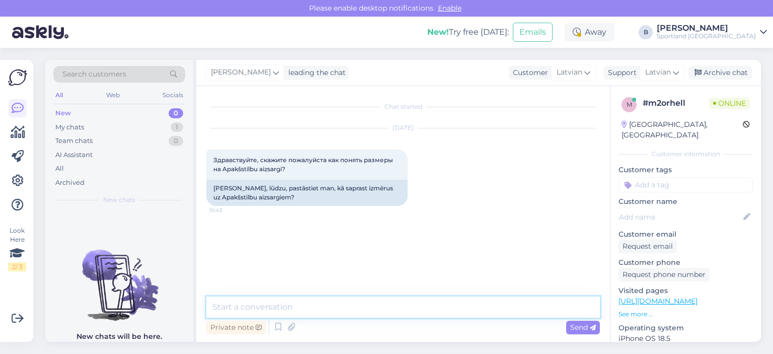
click at [398, 302] on textarea at bounding box center [402, 306] width 393 height 21
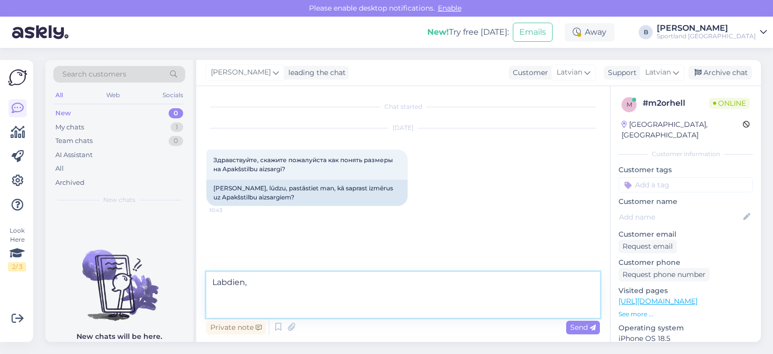
paste textarea "Apakšstilbu aizsargu izmēri parasti tiek noteikti pēc kāju garuma vai auguma un…"
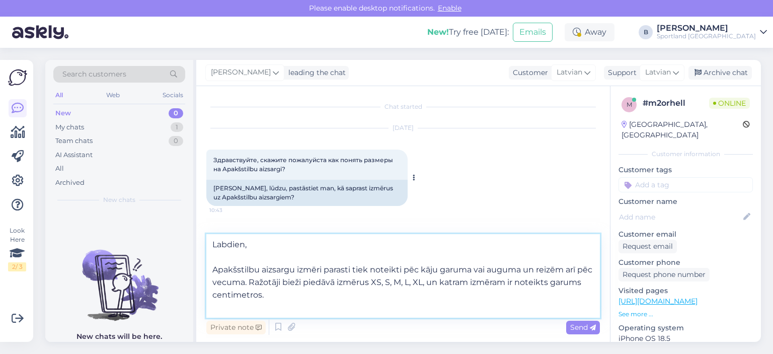
paste textarea "XS: ~120–140 cm augums vai apakšstilba garums līdz ~25 cm S: ~140–160 cm augums…"
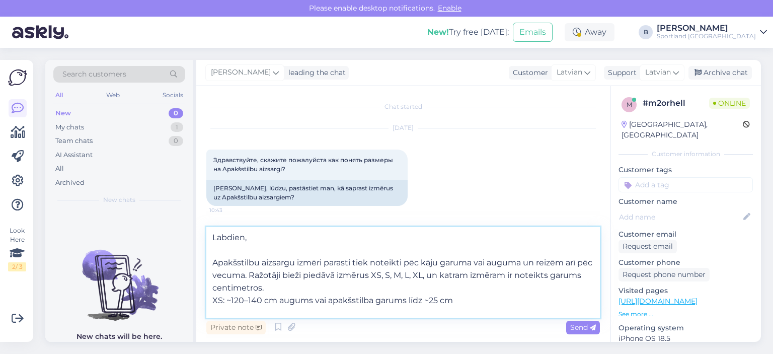
click at [332, 287] on textarea "Labdien, Apakšstilbu aizsargu izmēri parasti tiek noteikti pēc kāju garuma vai …" at bounding box center [402, 272] width 393 height 91
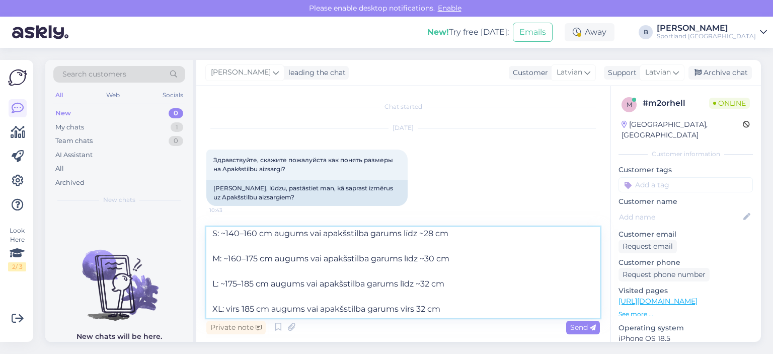
scroll to position [106, 0]
type textarea "Labdien, Apakšstilbu aizsargu izmēri parasti tiek noteikti pēc kāju garuma vai …"
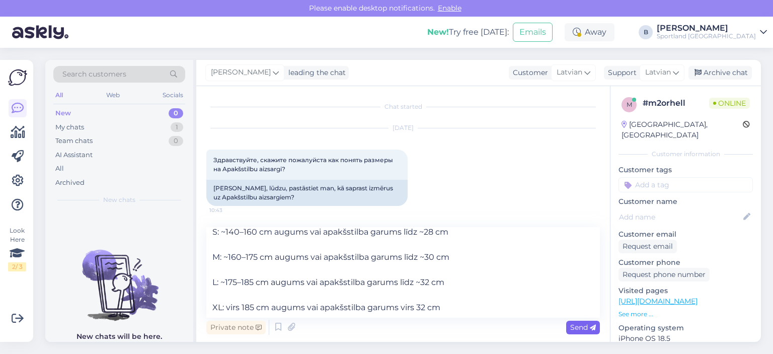
click at [576, 325] on span "Send" at bounding box center [583, 327] width 26 height 9
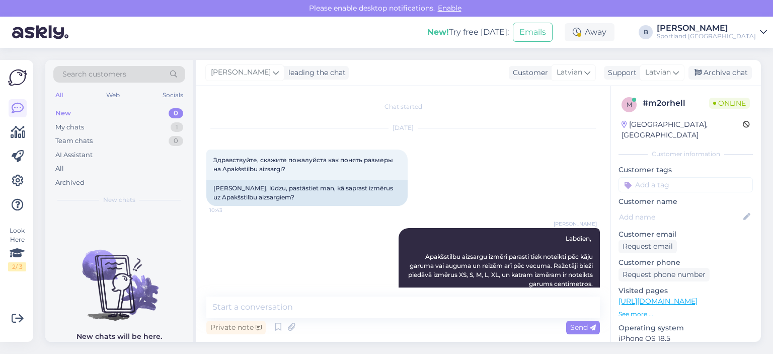
scroll to position [0, 0]
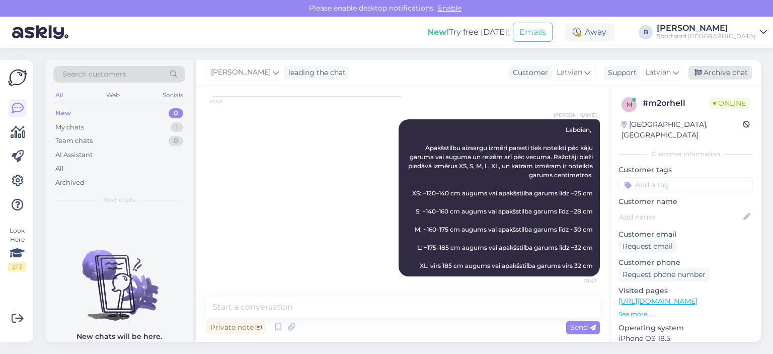
click at [718, 69] on div "Archive chat" at bounding box center [719, 73] width 63 height 14
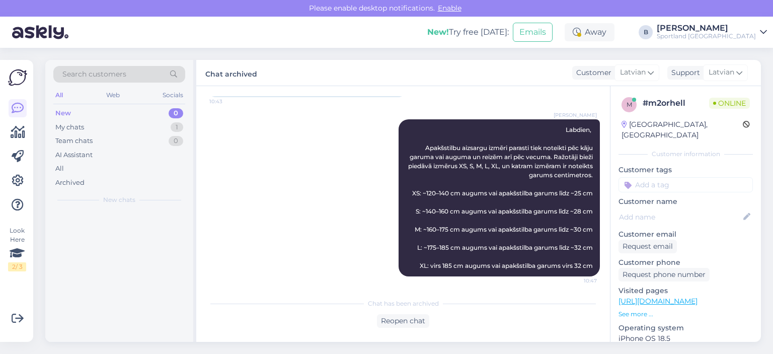
scroll to position [112, 0]
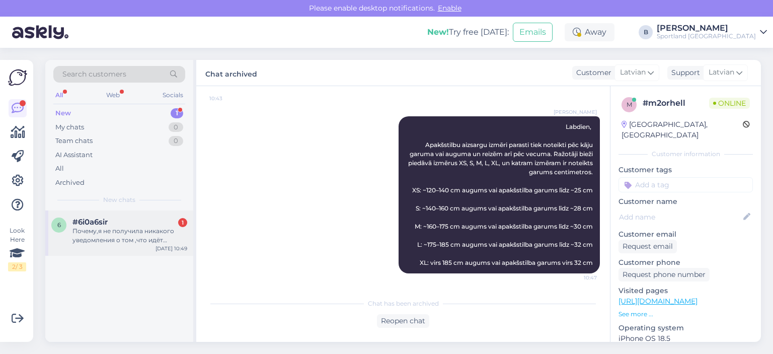
click at [131, 234] on div "Почему,я не получила никакого уведомления о том ,что идёт процесс возврата?" at bounding box center [129, 235] width 115 height 18
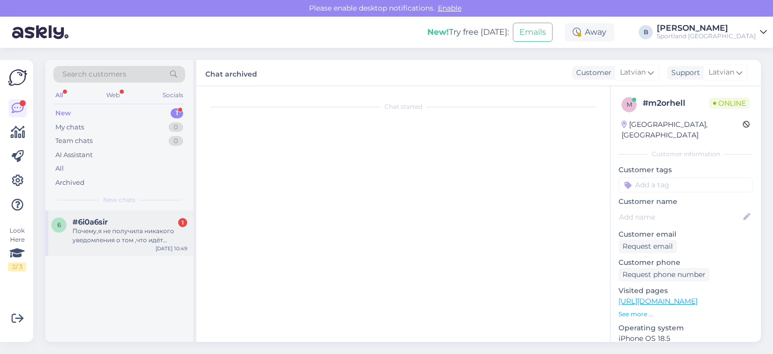
scroll to position [625, 0]
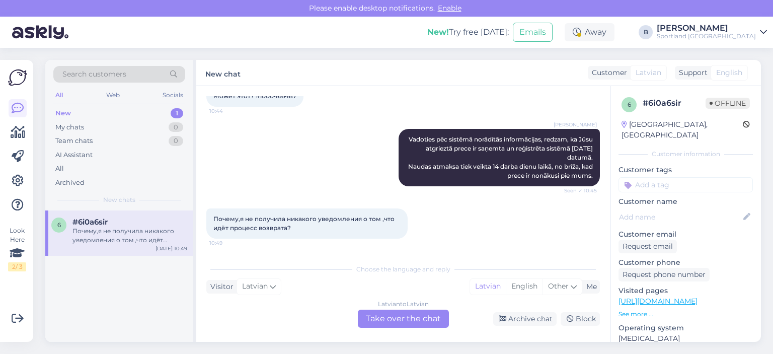
drag, startPoint x: 413, startPoint y: 325, endPoint x: 454, endPoint y: 267, distance: 71.8
click at [413, 325] on div "Latvian to Latvian Take over the chat" at bounding box center [403, 318] width 91 height 18
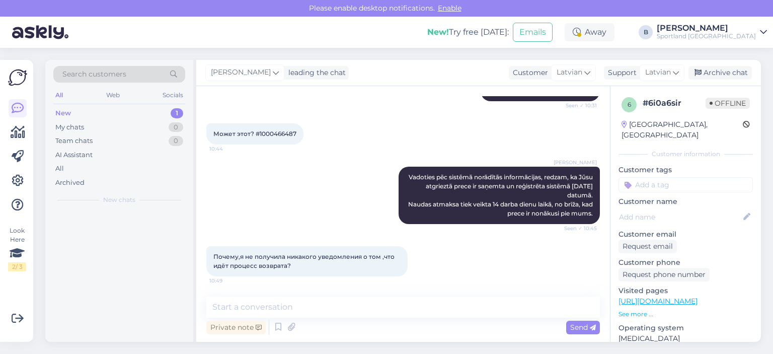
scroll to position [588, 0]
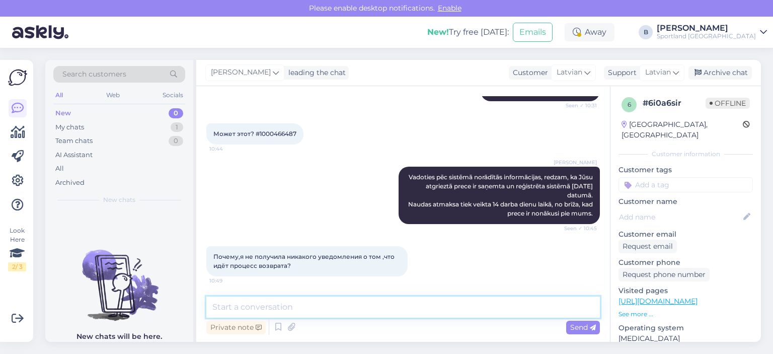
click at [422, 311] on textarea at bounding box center [402, 306] width 393 height 21
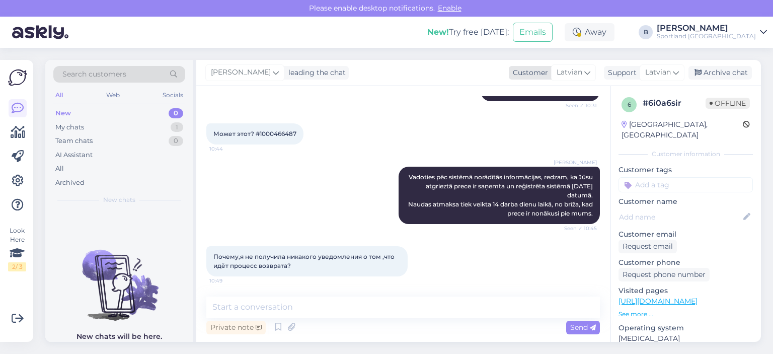
click at [558, 73] on span "Latvian" at bounding box center [570, 72] width 26 height 11
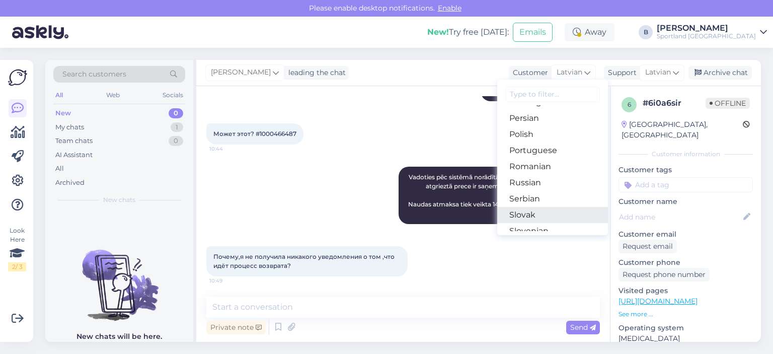
scroll to position [312, 0]
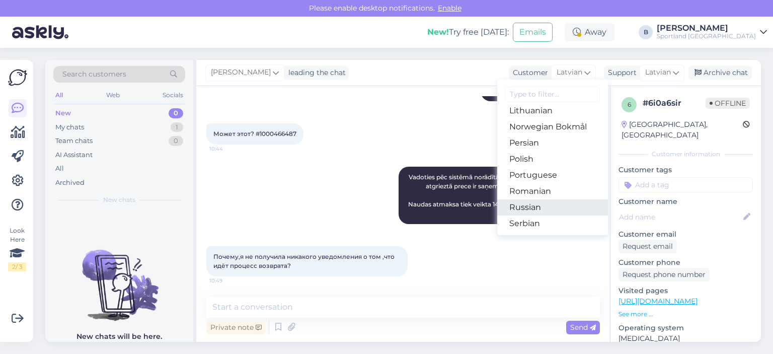
click at [526, 209] on link "Russian" at bounding box center [552, 207] width 111 height 16
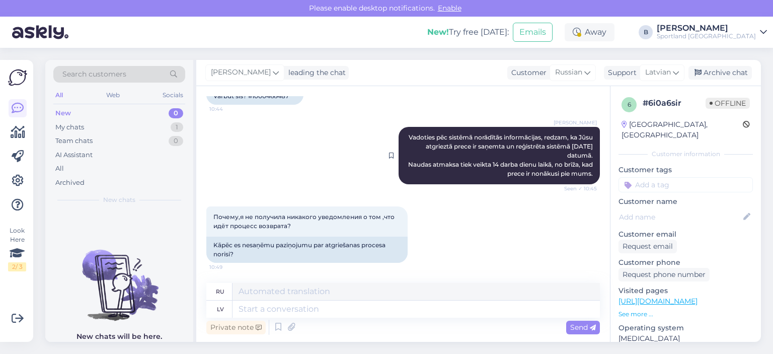
scroll to position [644, 0]
click at [565, 77] on span "Russian" at bounding box center [568, 72] width 27 height 11
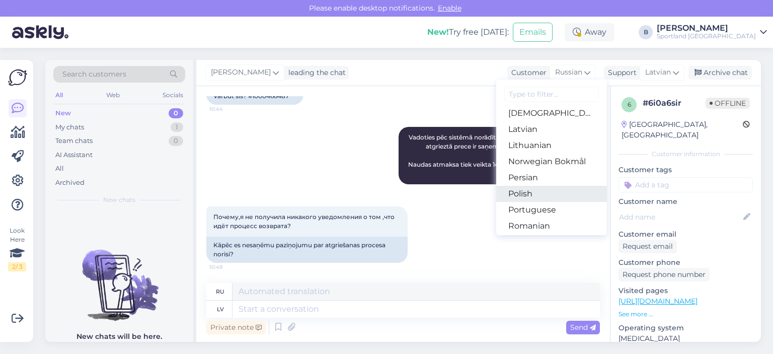
scroll to position [262, 0]
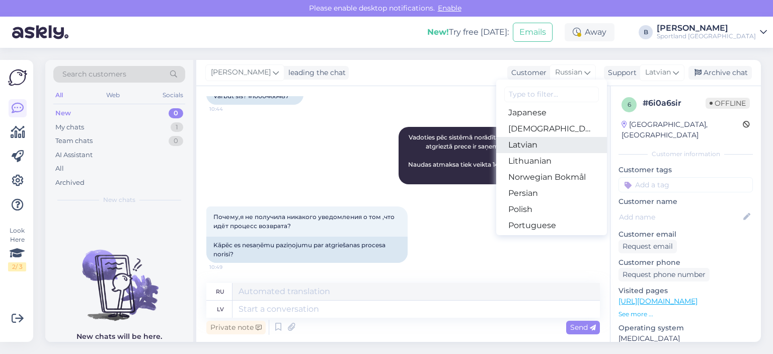
click at [533, 144] on link "Latvian" at bounding box center [551, 145] width 111 height 16
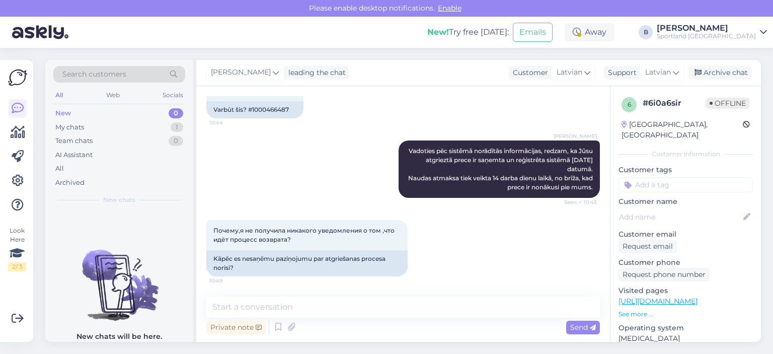
scroll to position [631, 0]
click at [342, 307] on textarea at bounding box center [402, 306] width 393 height 21
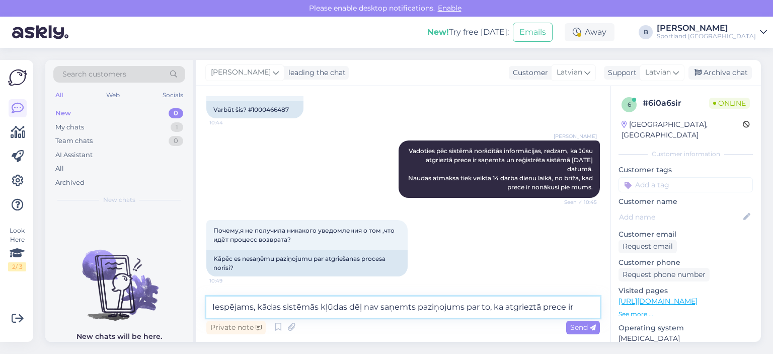
scroll to position [643, 0]
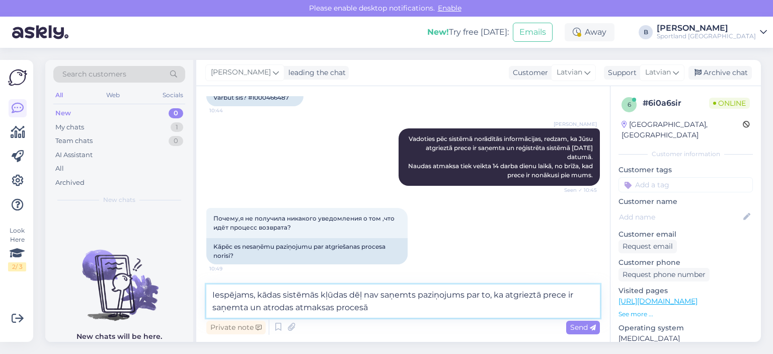
type textarea "Iespējams, kādas sistēmās kļūdas dēļ nav saņemts paziņojums par to, ka atgriezt…"
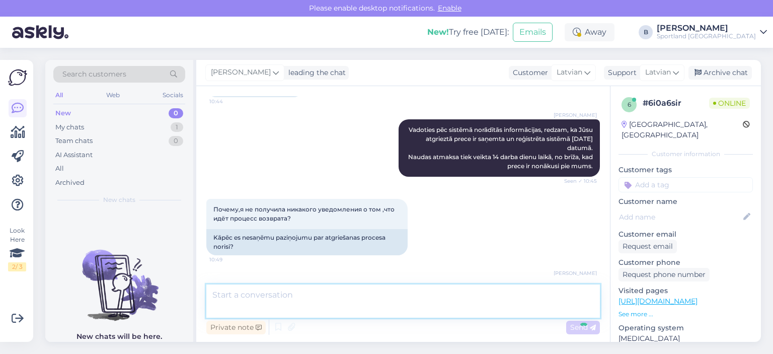
scroll to position [692, 0]
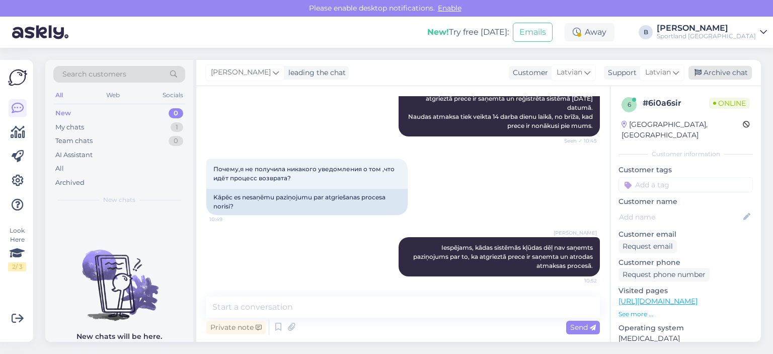
click at [730, 70] on div "Archive chat" at bounding box center [719, 73] width 63 height 14
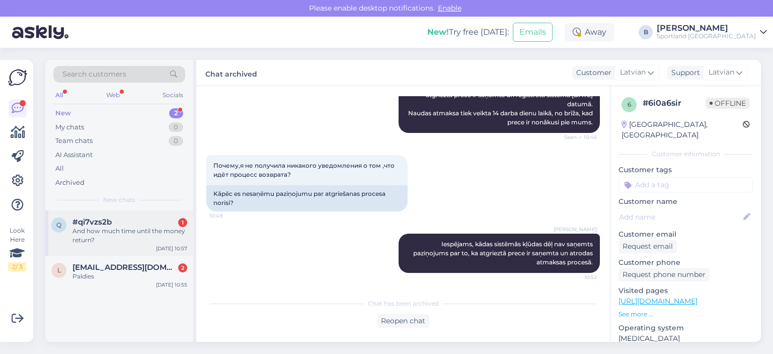
click at [134, 234] on div "And how much time until the money return?" at bounding box center [129, 235] width 115 height 18
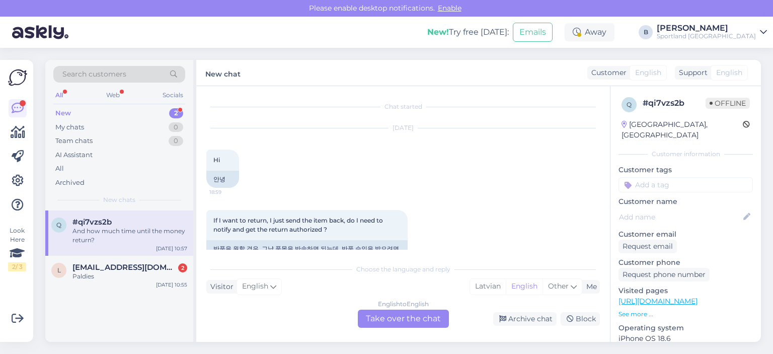
scroll to position [327, 0]
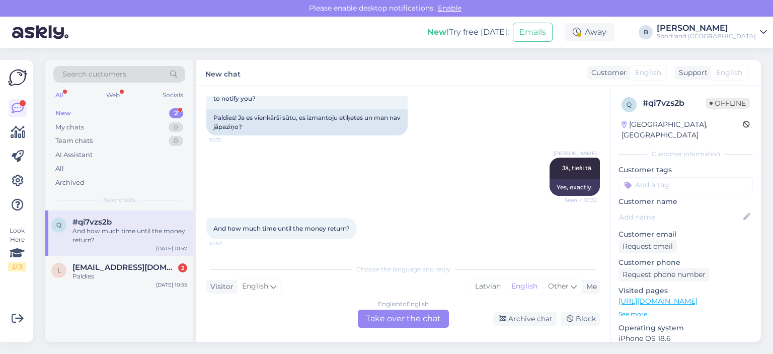
click at [523, 66] on div "New chat Customer English Arabic Belarusian Bulgarian Chinese Czech Danish Dutc…" at bounding box center [478, 73] width 565 height 26
click at [400, 321] on div "English to English Take over the chat" at bounding box center [403, 318] width 91 height 18
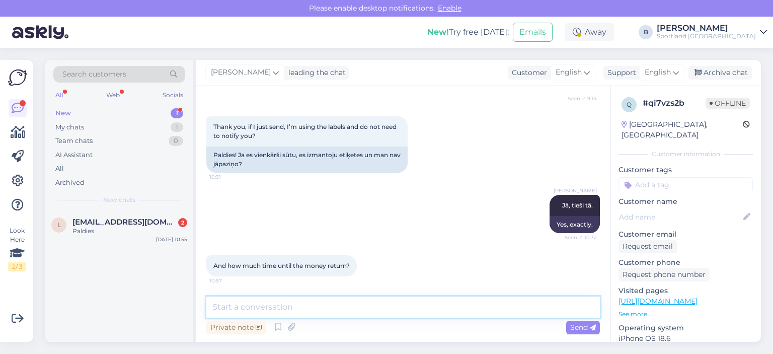
click at [357, 308] on textarea at bounding box center [402, 306] width 393 height 21
click at [652, 78] on span "English" at bounding box center [658, 72] width 26 height 11
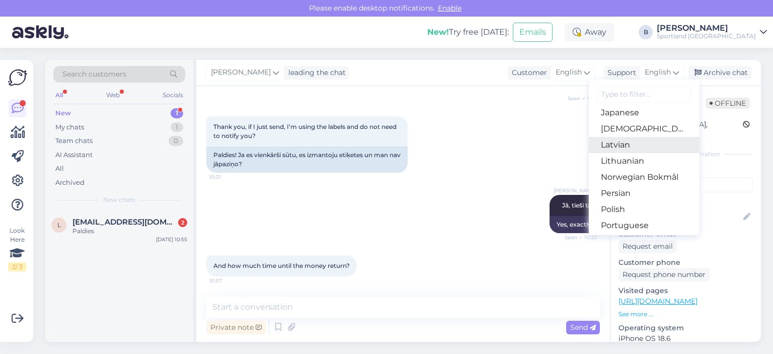
click at [634, 148] on link "Latvian" at bounding box center [644, 145] width 111 height 16
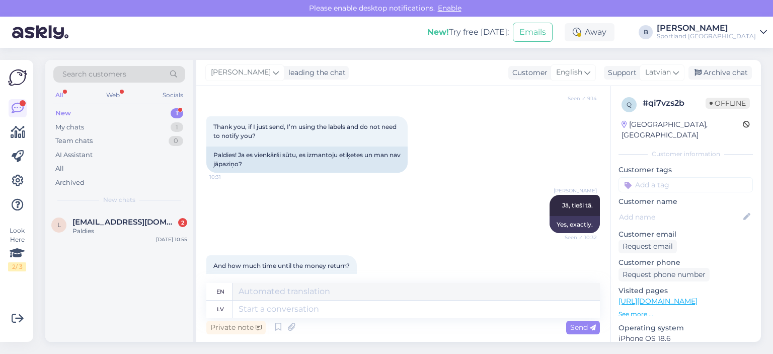
scroll to position [320, 0]
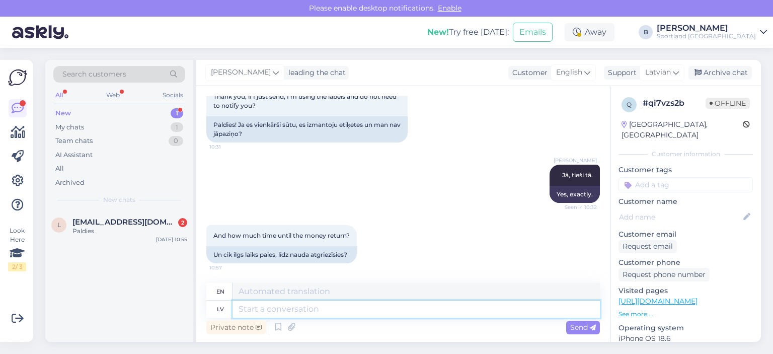
click at [354, 306] on textarea at bounding box center [415, 308] width 367 height 17
type textarea "[DEMOGRAPHIC_DATA] a"
type textarea "Money"
type textarea "Naudas atmaksa t"
type textarea "Refund"
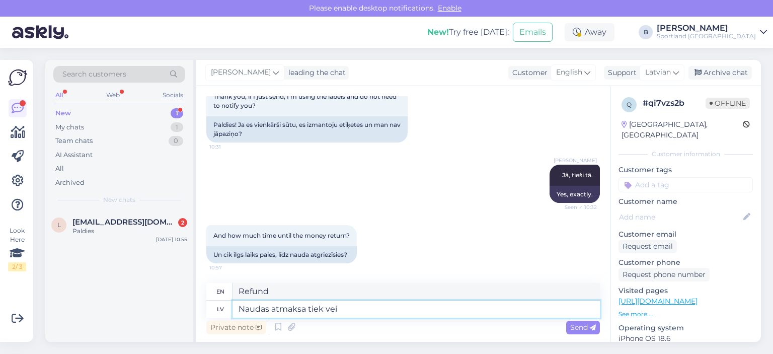
type textarea "Naudas atmaksa tiek veik"
type textarea "Refunds are"
type textarea "Naudas atmaksa tiek veikta 14"
type textarea "Refund is being made"
type textarea "Naudas atmaksa tiek veikta 14 da"
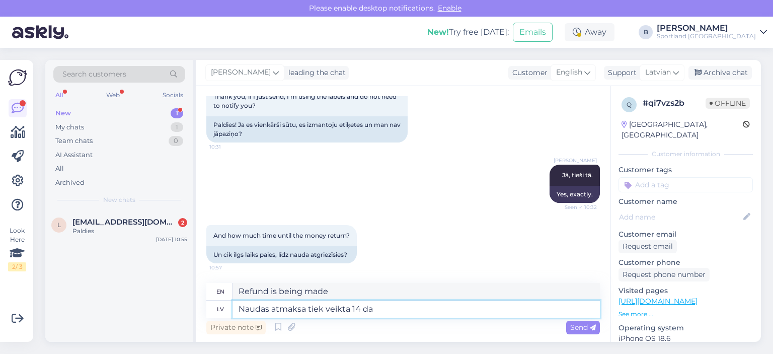
type textarea "Refunds are made on 14"
type textarea "Naudas atmaksa tiek veikta 14 darba di"
type textarea "Refunds are made within 14 working days."
type textarea "Naudas atmaksa tiek veikta 14 darba dienu lai"
type textarea "Refunds are made within 14 business days."
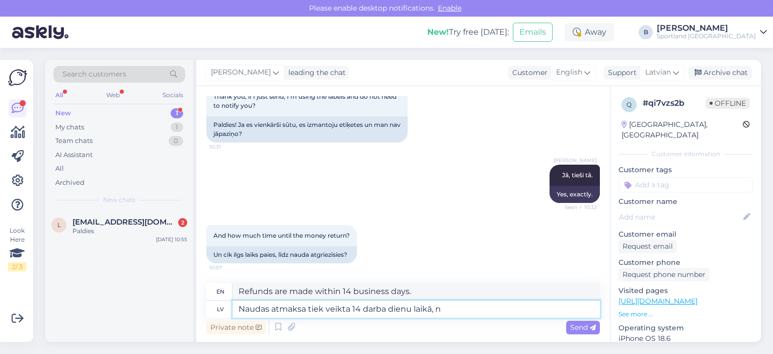
type textarea "Naudas atmaksa tiek veikta 14 darba dienu laikā, no"
type textarea "Refunds are made within 14 business days,"
type textarea "Naudas atmaksa tiek veikta 14 darba dienu laikā, no b"
type textarea "Refunds are made within 14 business days, from"
type textarea "Naudas atmaksa tiek veikta 14 darba dienu laikā, no brīža, k"
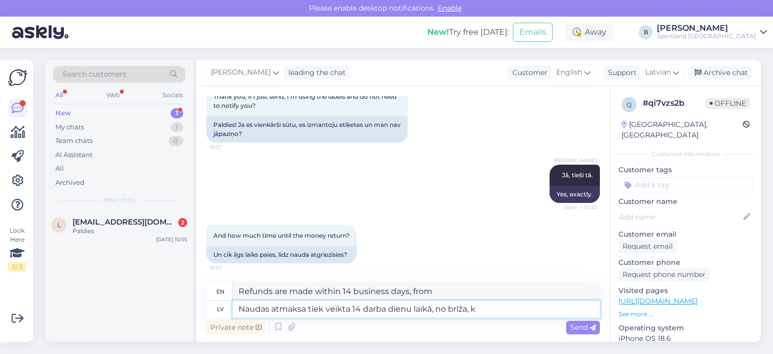
type textarea "Refunds are made within 14 business days from the date of"
type textarea "Naudas atmaksa tiek veikta 14 darba dienu laikā, no brīža, kad prece n"
type textarea "Refunds are made within 14 business days from the date of receipt of the item."
type textarea "Naudas atmaksa tiek veikta 14 darba dienu laikā, no brīža, kad prece nonāk p"
type textarea "Refunds are made within 14 business days from the moment the item arrives."
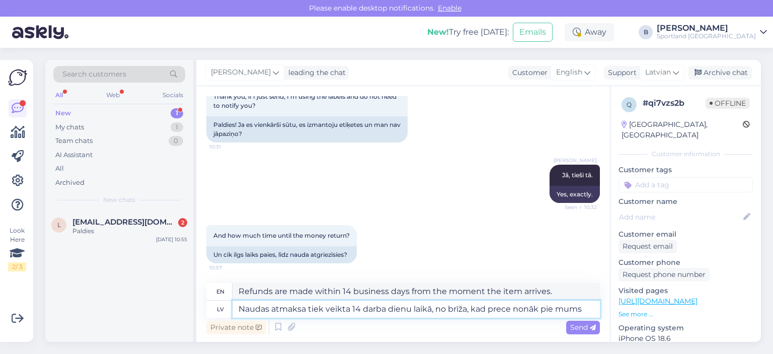
type textarea "Naudas atmaksa tiek veikta 14 darba dienu laikā, no brīža, kad prece nonāk pie …"
type textarea "Refunds are made within 14 business days from the moment the item reaches us."
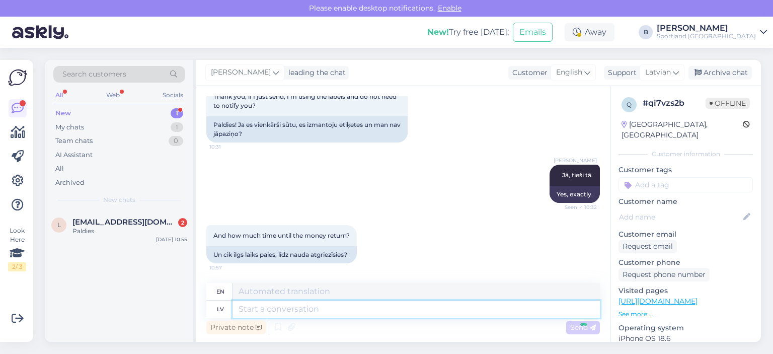
scroll to position [399, 0]
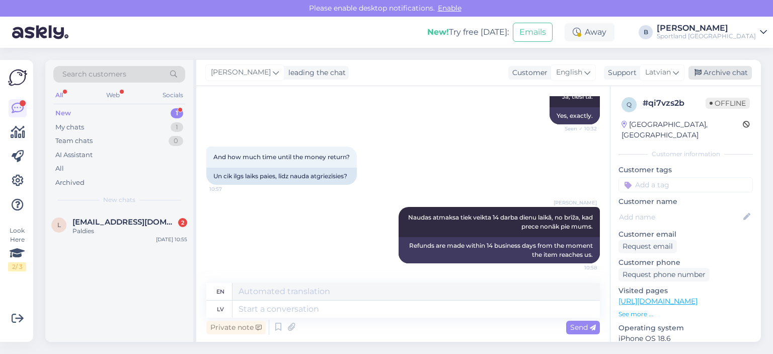
click at [727, 77] on div "Archive chat" at bounding box center [719, 73] width 63 height 14
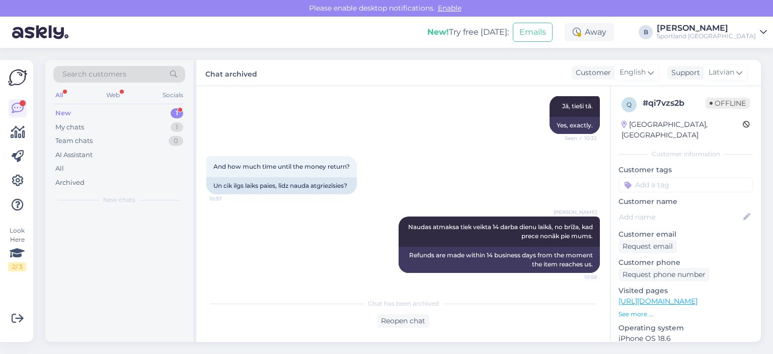
scroll to position [388, 0]
click at [107, 232] on div "Paldies" at bounding box center [129, 230] width 115 height 9
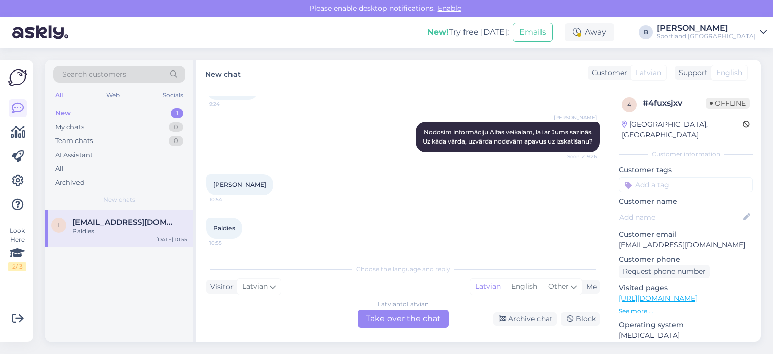
scroll to position [253, 0]
click at [393, 317] on div "Latvian to Latvian Take over the chat" at bounding box center [403, 318] width 91 height 18
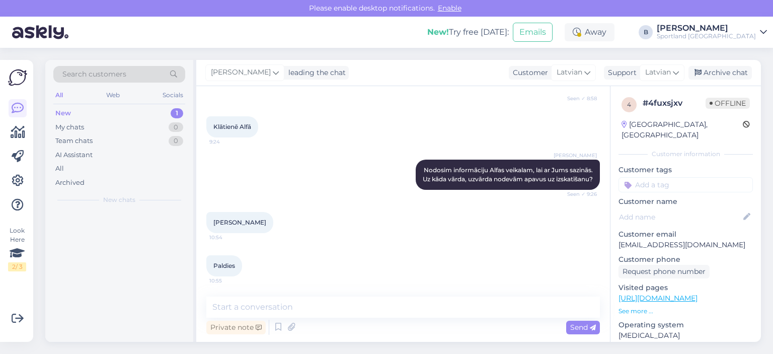
scroll to position [215, 0]
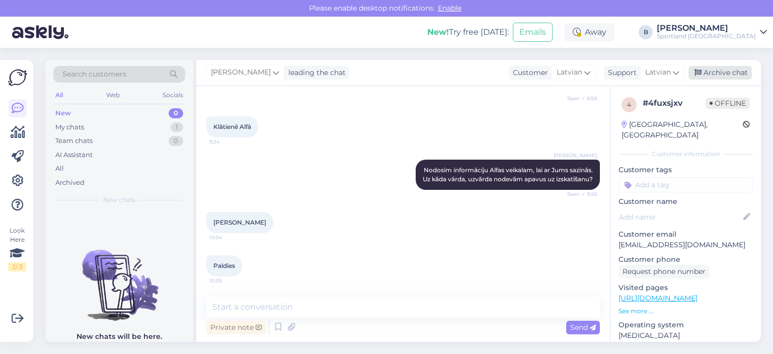
click at [711, 73] on div "Archive chat" at bounding box center [719, 73] width 63 height 14
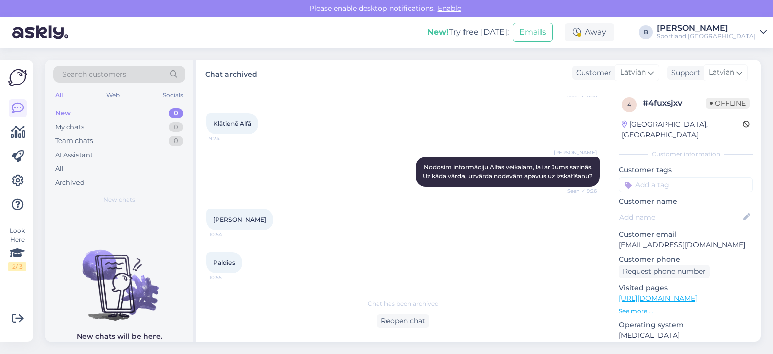
click at [246, 219] on span "[PERSON_NAME]" at bounding box center [239, 219] width 53 height 8
copy div "[PERSON_NAME] 10:54"
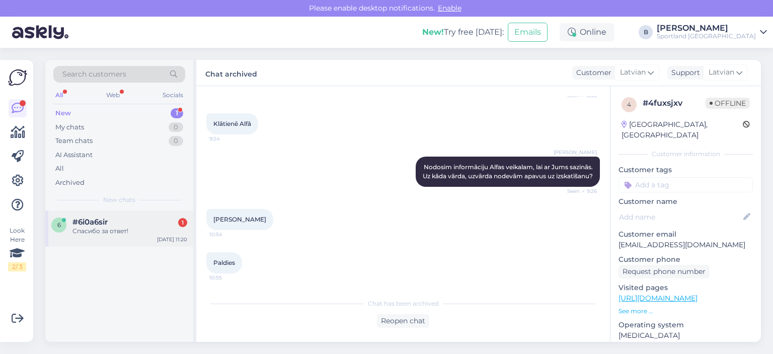
click at [128, 227] on div "Спасибо за ответ!" at bounding box center [129, 230] width 115 height 9
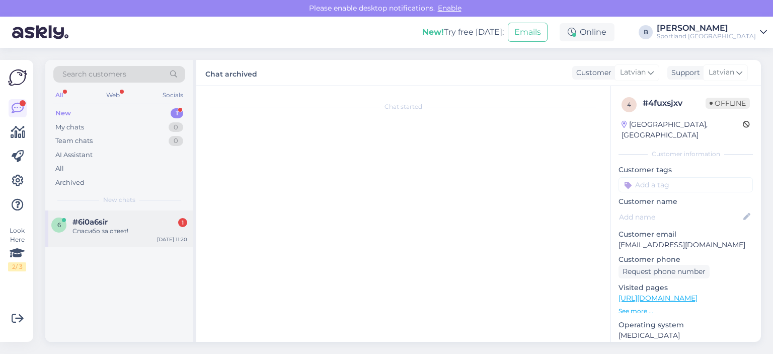
scroll to position [0, 0]
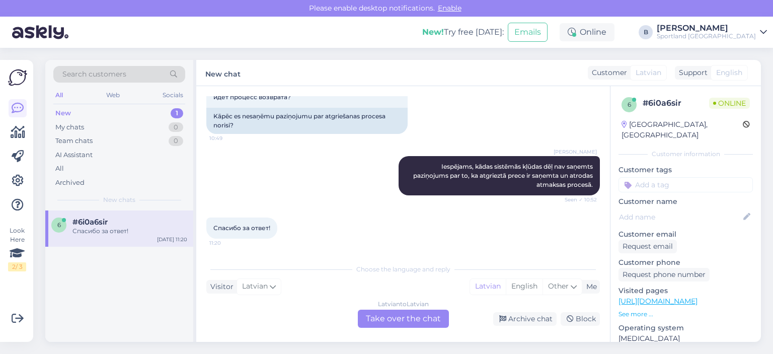
click at [394, 316] on div "Latvian to Latvian Take over the chat" at bounding box center [403, 318] width 91 height 18
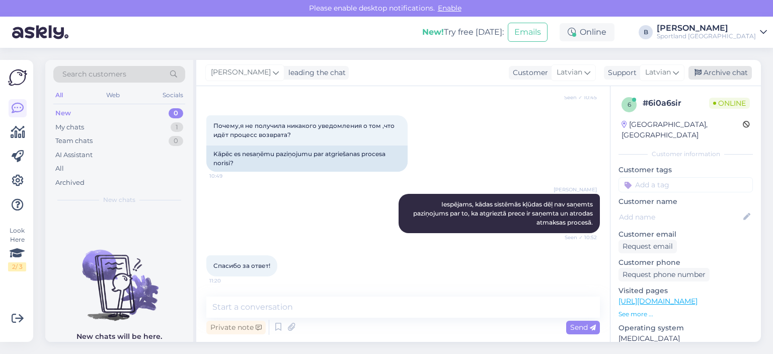
click at [735, 75] on div "Archive chat" at bounding box center [719, 73] width 63 height 14
